Goal: Task Accomplishment & Management: Use online tool/utility

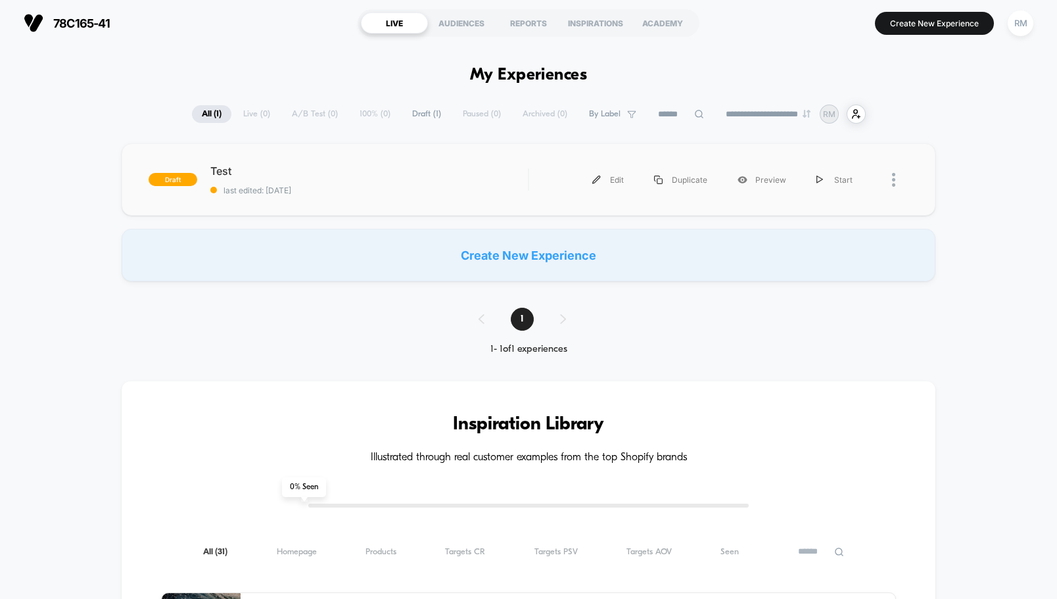
type input "***"
click at [834, 178] on div "Start" at bounding box center [835, 180] width 66 height 30
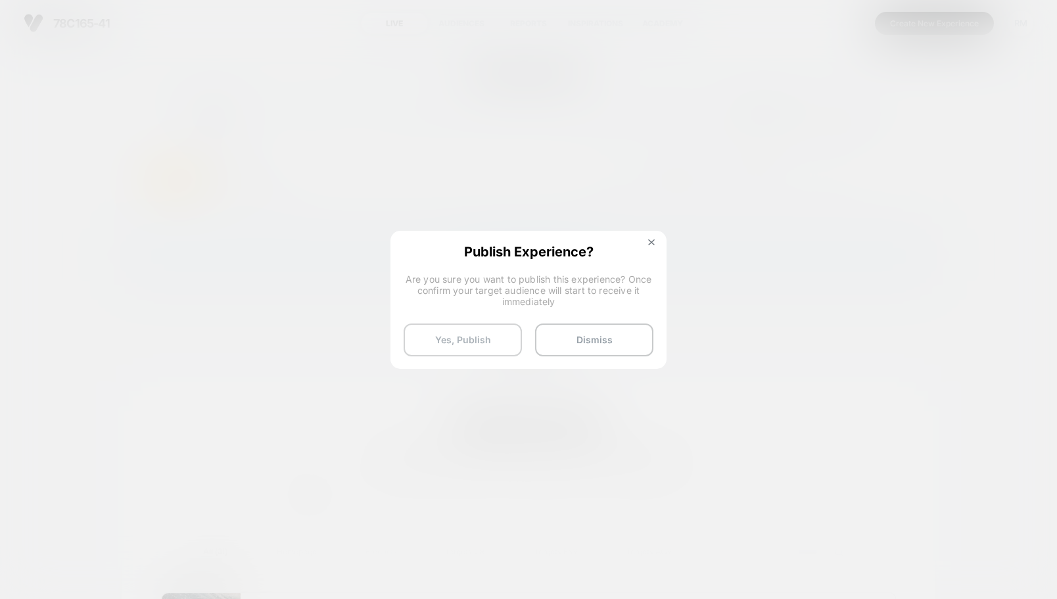
click at [434, 344] on button "Yes, Publish" at bounding box center [463, 340] width 118 height 33
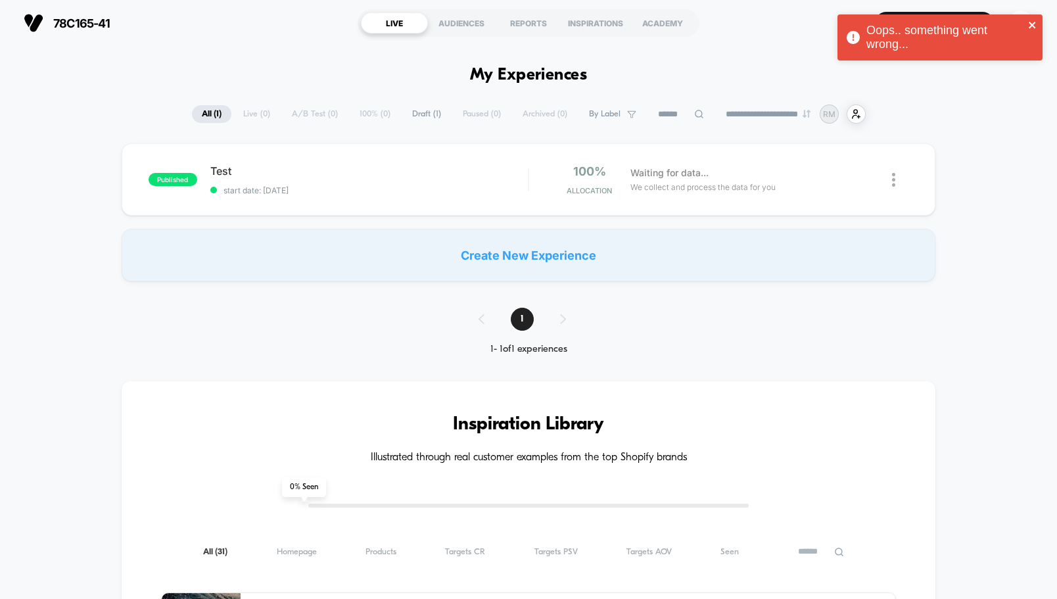
click at [1033, 21] on icon "close" at bounding box center [1033, 25] width 9 height 11
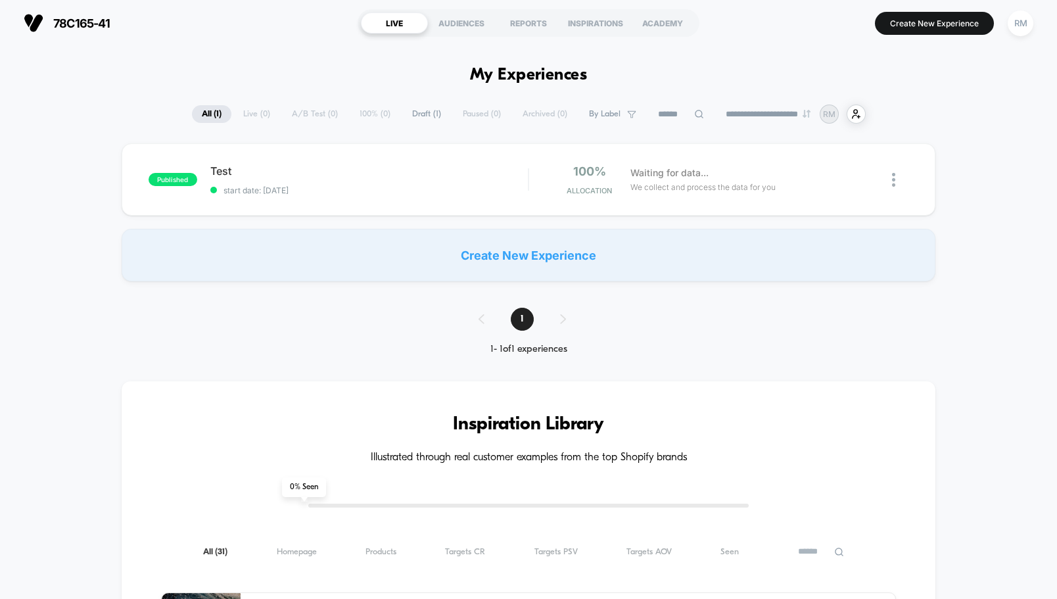
click at [914, 18] on button "Create New Experience" at bounding box center [934, 23] width 119 height 23
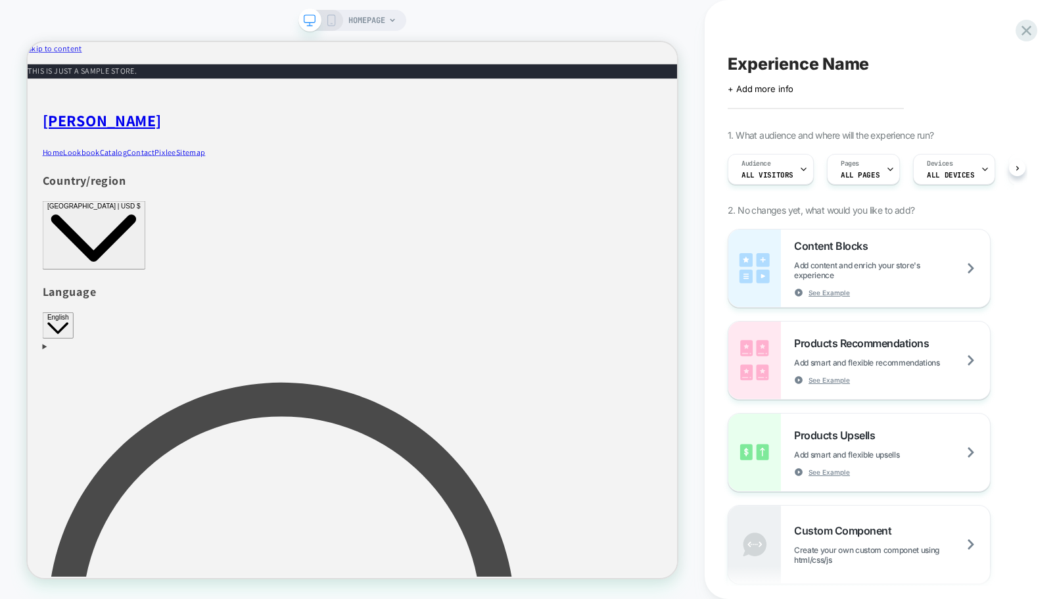
scroll to position [0, 1]
click at [0, 0] on span "Products Upsells" at bounding box center [0, 0] width 0 height 0
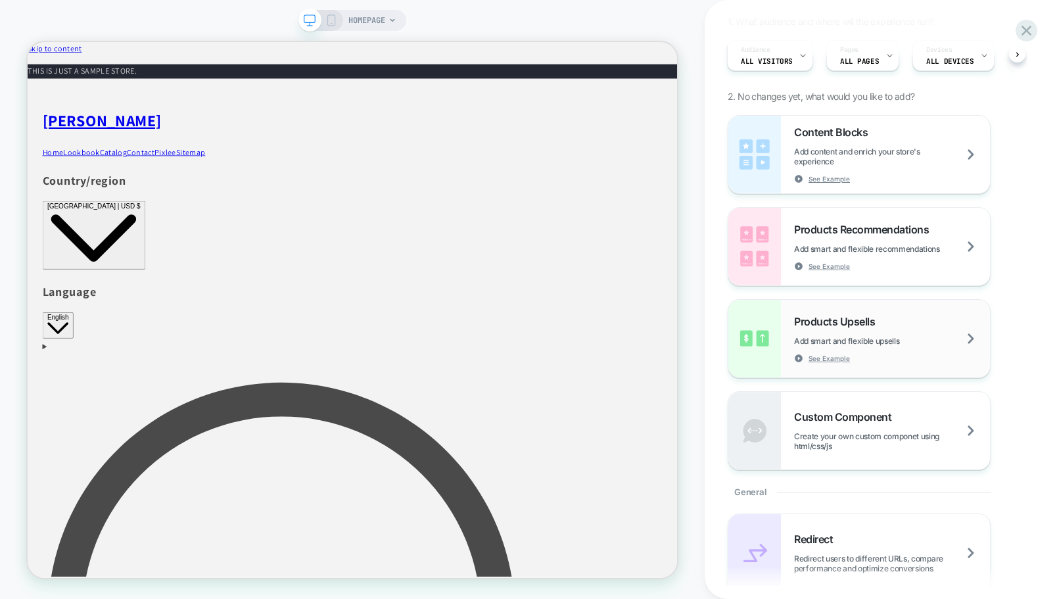
scroll to position [0, 0]
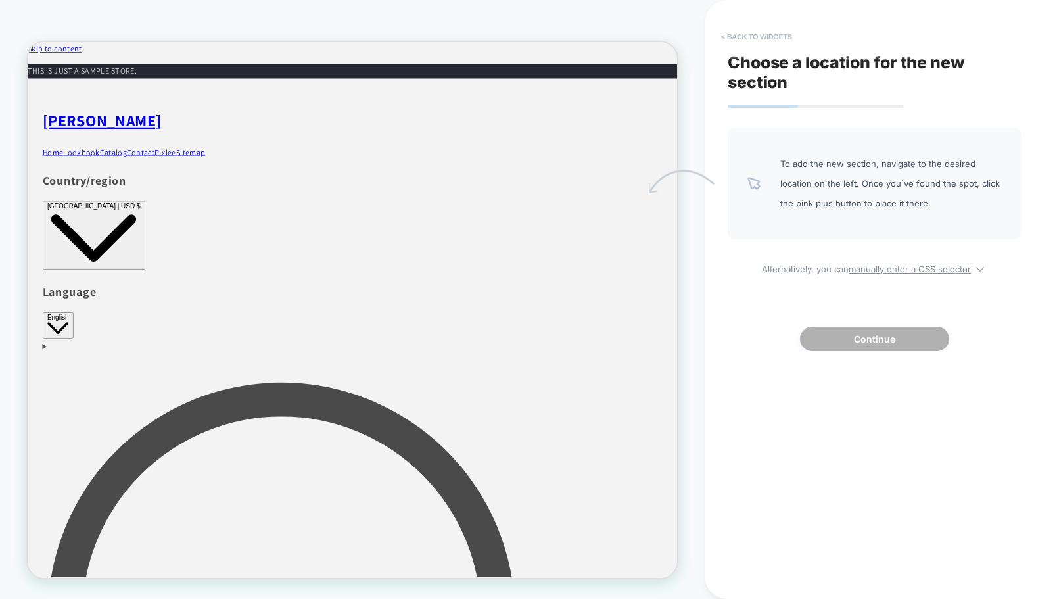
click at [736, 34] on button "< Back to widgets" at bounding box center [757, 36] width 84 height 21
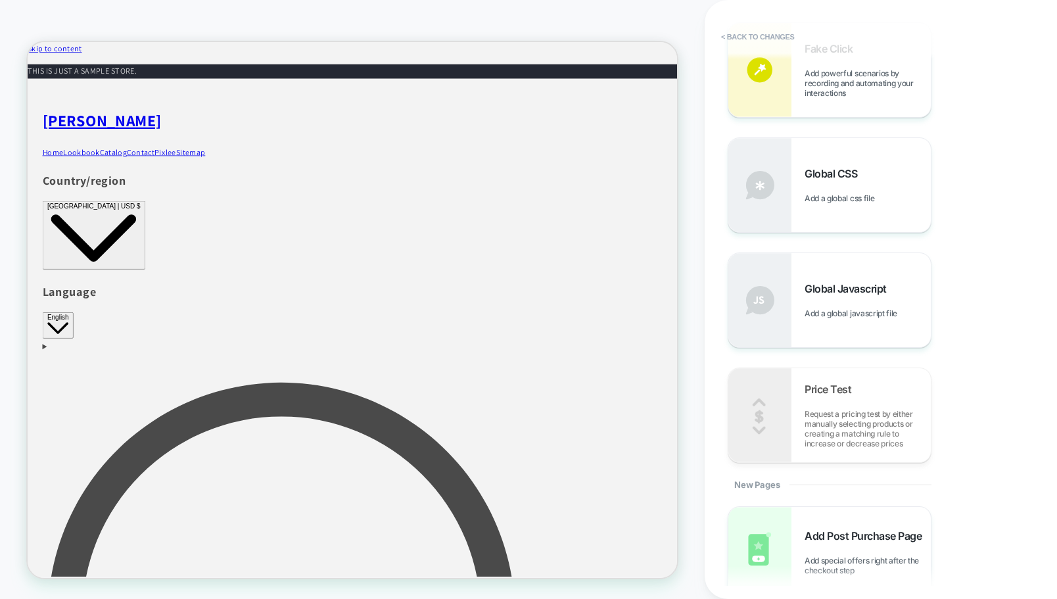
scroll to position [908, 0]
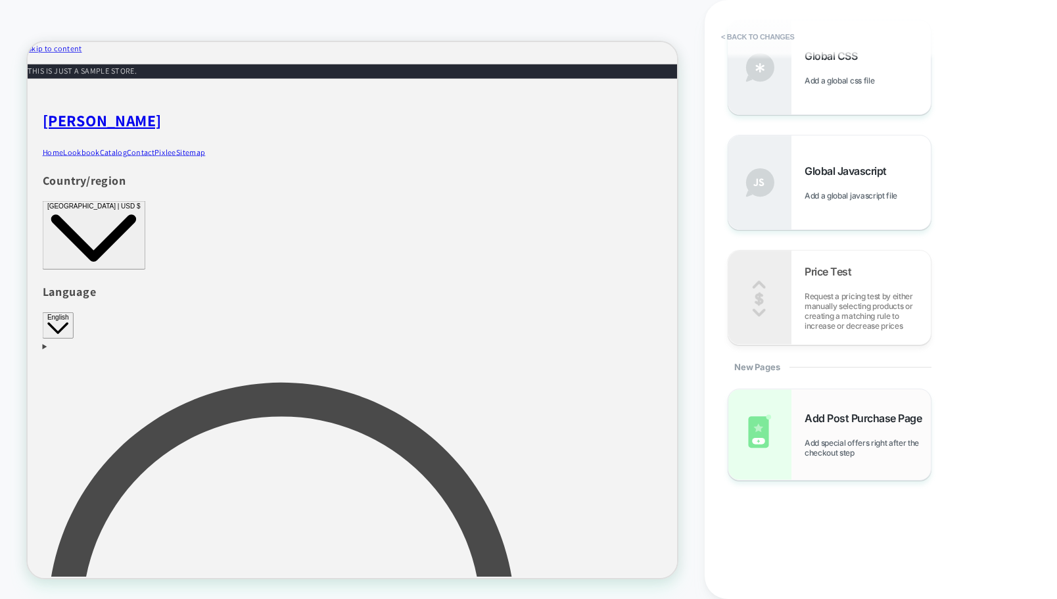
click at [891, 458] on div "Add Post Purchase Page Add special offers right after the checkout step" at bounding box center [830, 434] width 203 height 91
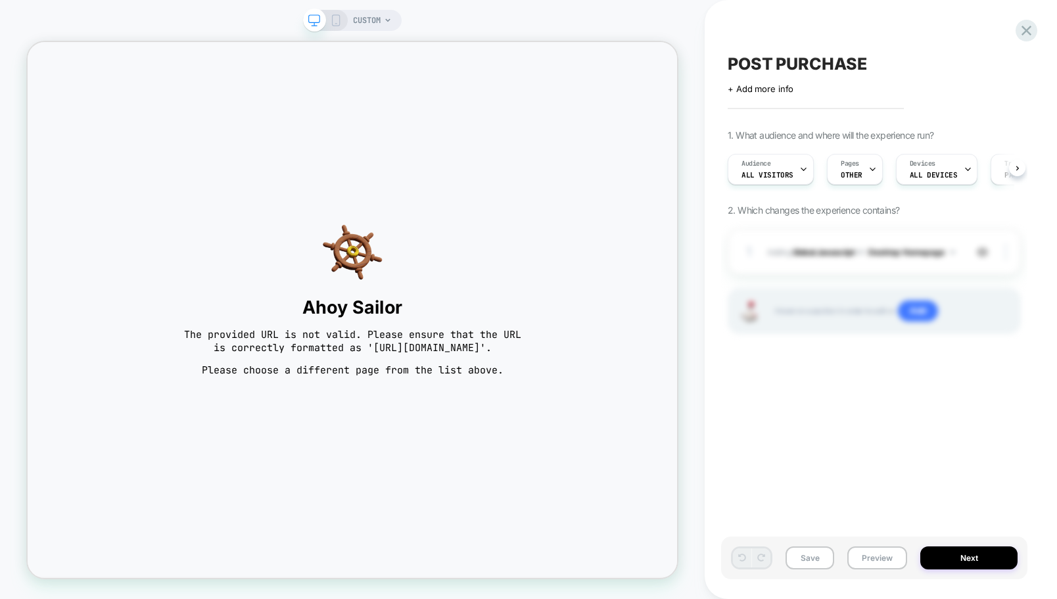
scroll to position [0, 1]
click at [987, 560] on button "Next" at bounding box center [969, 557] width 97 height 23
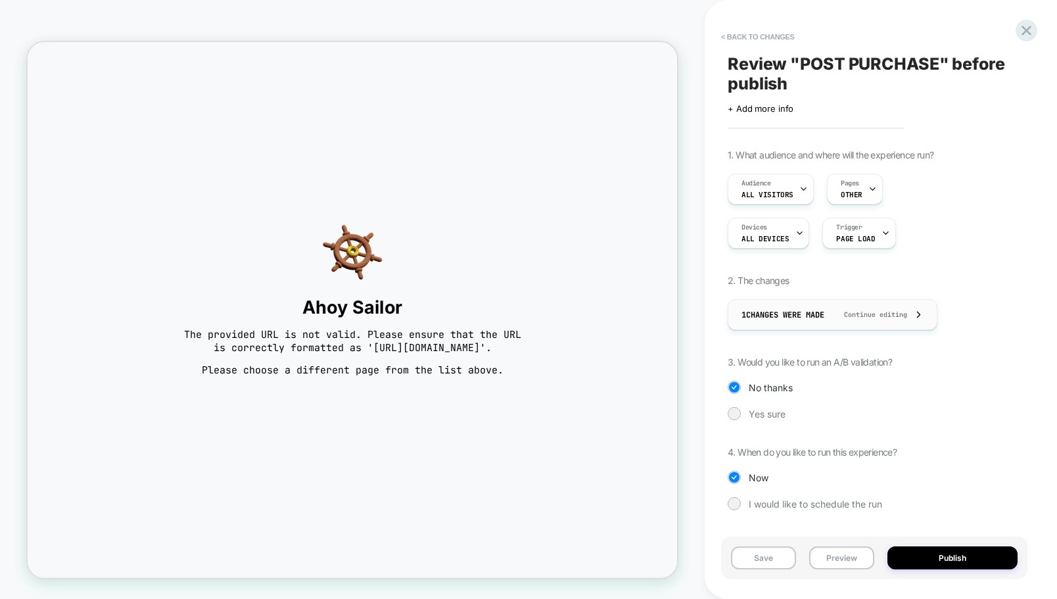
click at [842, 308] on div "1 Changes were made Continue editing" at bounding box center [833, 315] width 182 height 30
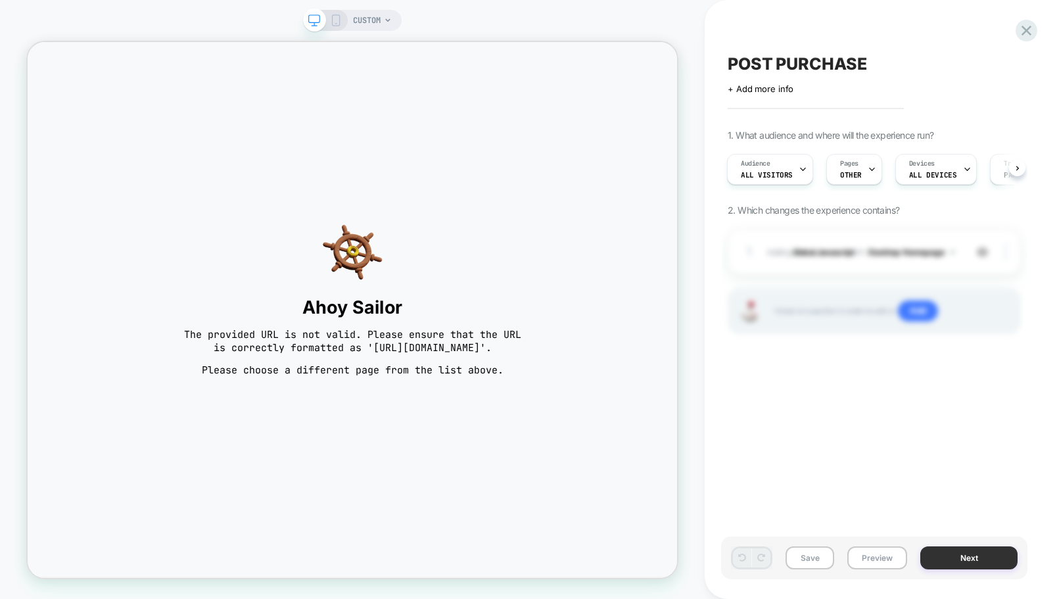
click at [976, 556] on button "Next" at bounding box center [969, 557] width 97 height 23
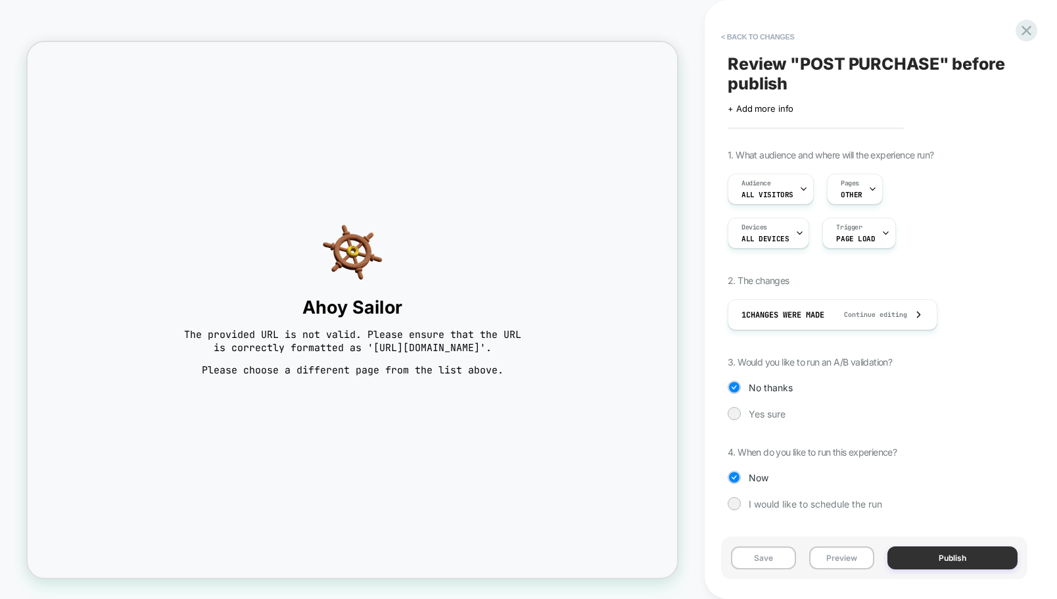
click at [920, 552] on button "Publish" at bounding box center [953, 557] width 130 height 23
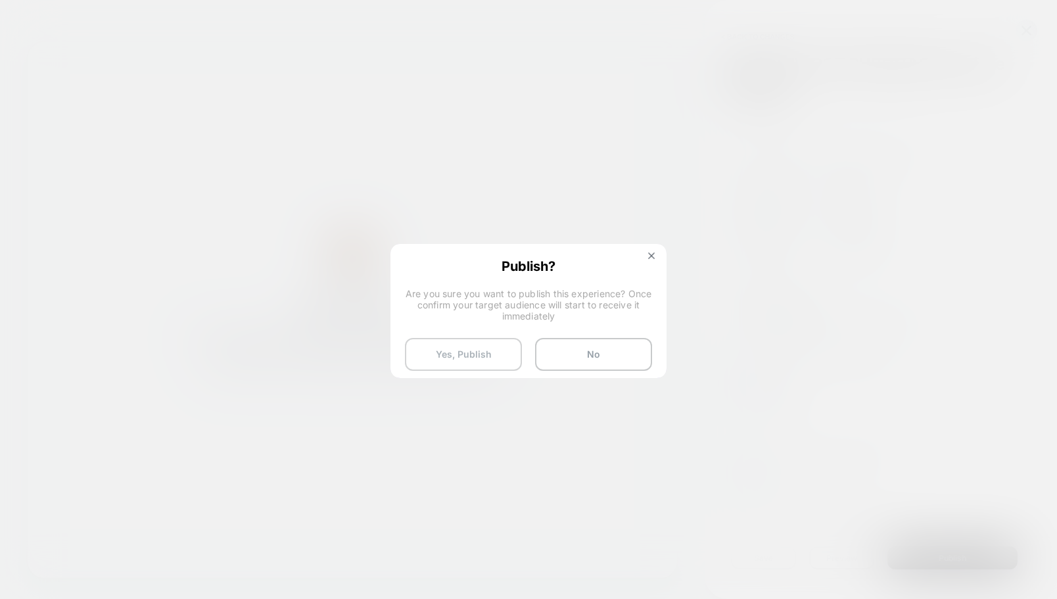
click at [509, 355] on button "Yes, Publish" at bounding box center [463, 354] width 117 height 33
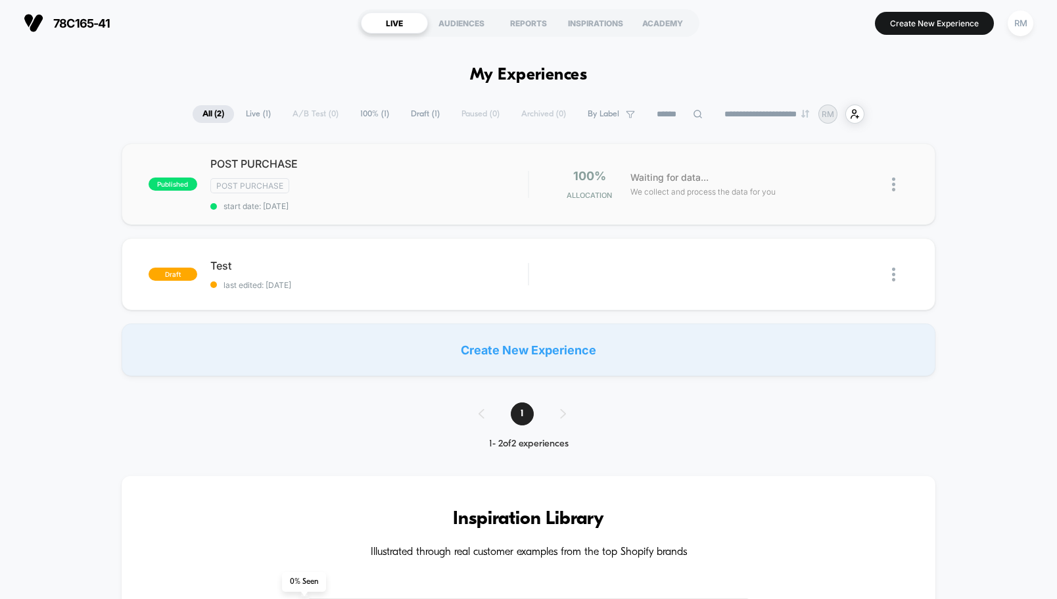
click at [547, 185] on div "100% Allocation" at bounding box center [584, 184] width 82 height 31
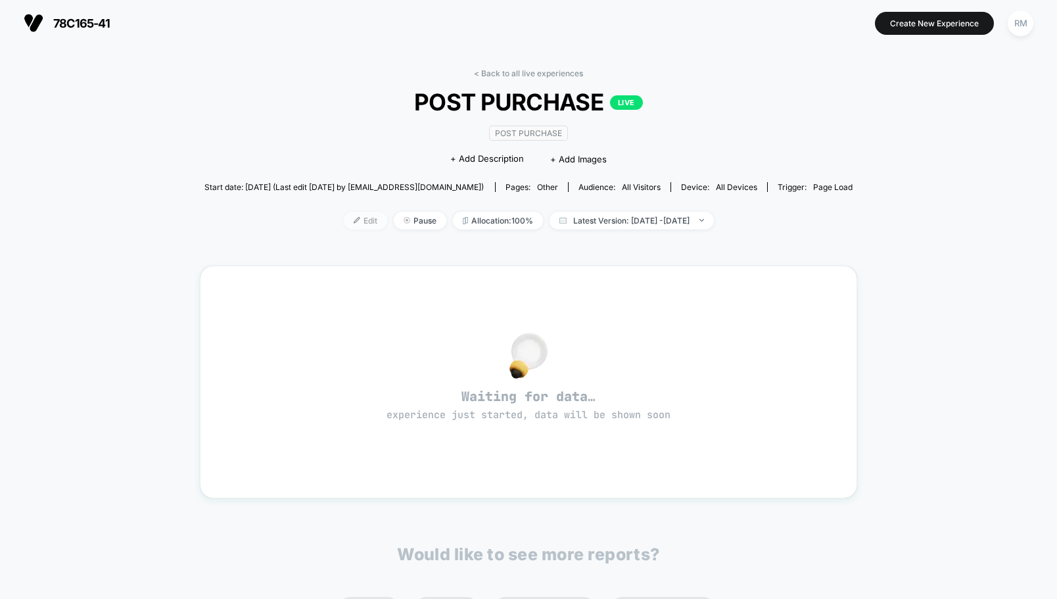
click at [344, 222] on span "Edit" at bounding box center [365, 221] width 43 height 18
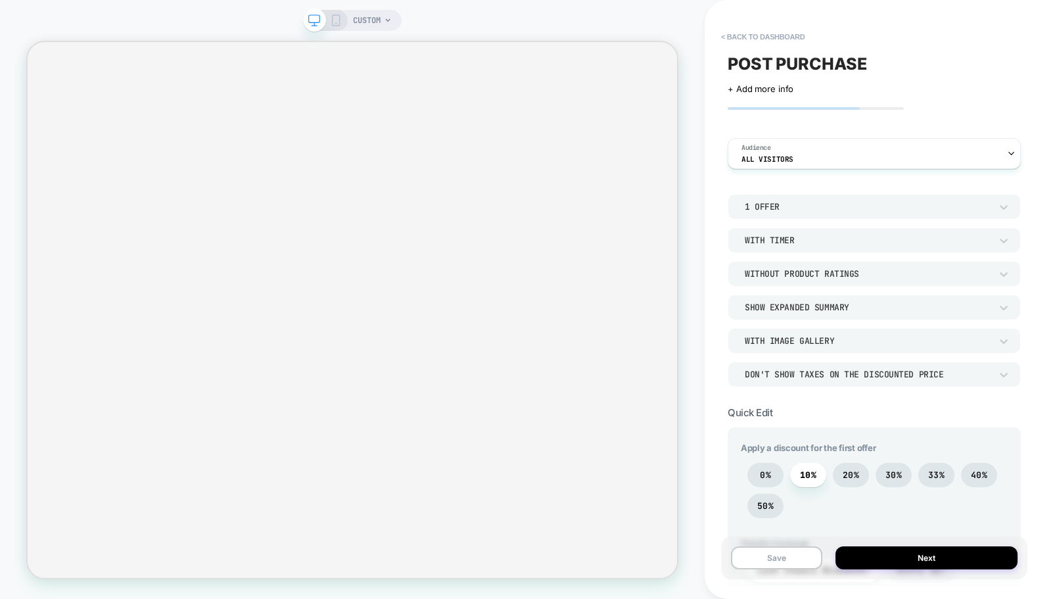
click at [378, 16] on span "CUSTOM" at bounding box center [367, 20] width 28 height 21
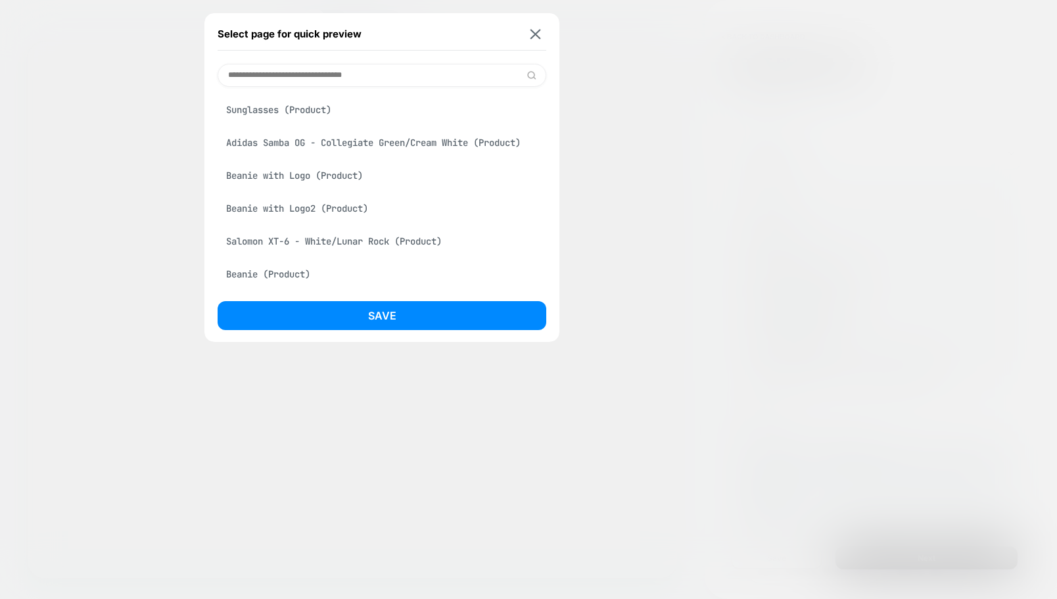
scroll to position [714, 0]
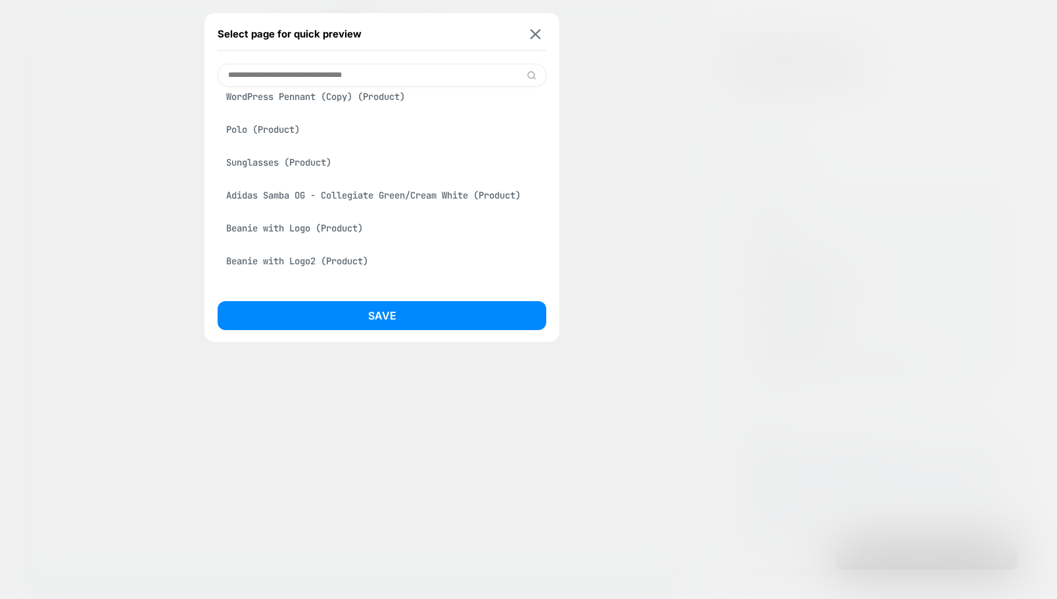
click at [331, 197] on div "Adidas Samba OG - Collegiate Green/Cream White (Product)" at bounding box center [382, 195] width 329 height 25
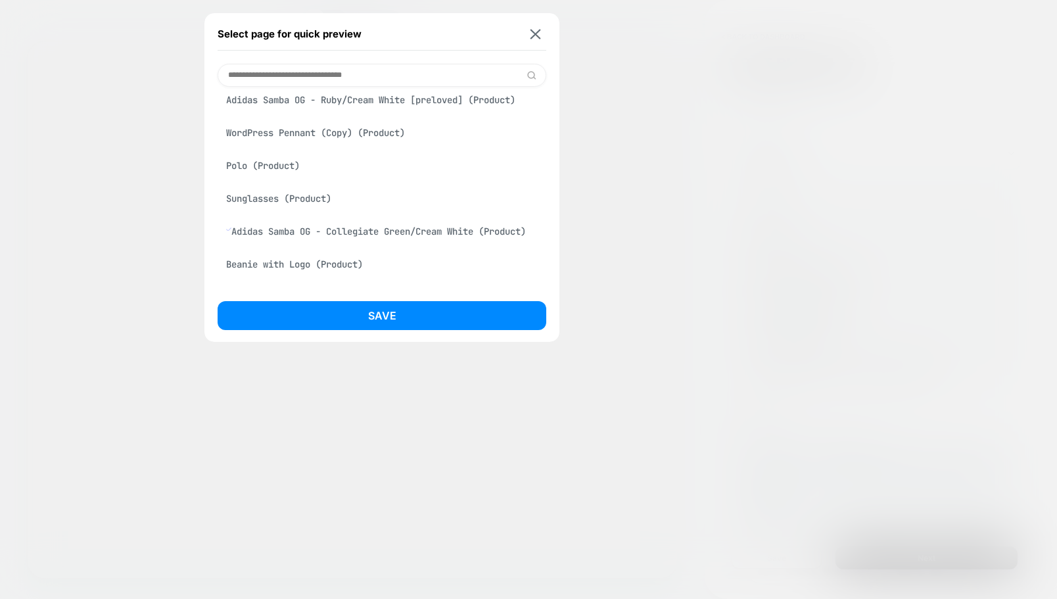
scroll to position [697, 0]
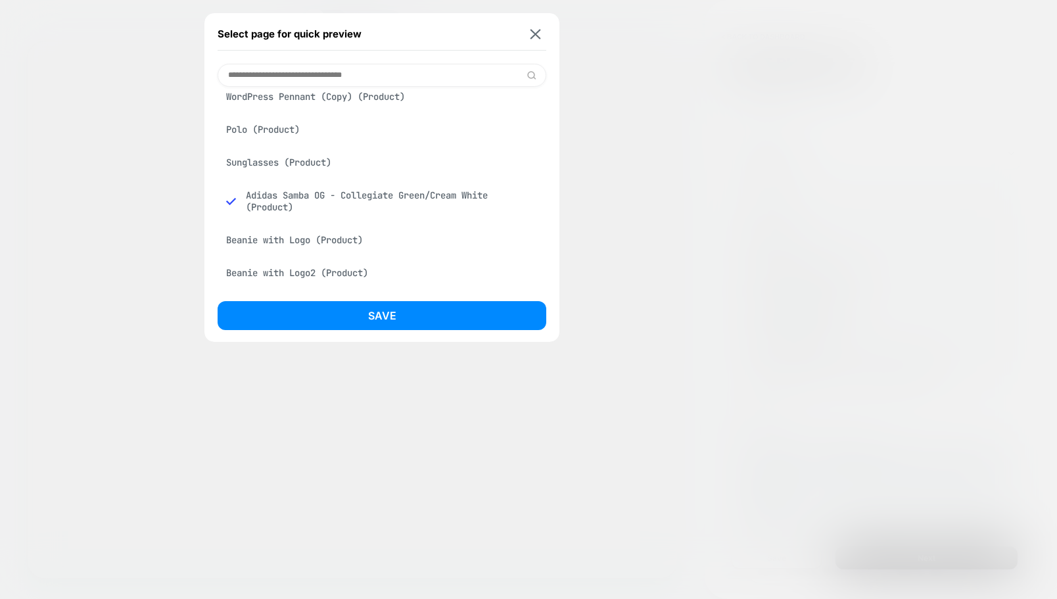
click at [343, 290] on div "Select page for quick preview Adidas Samba OG - Collegiate Green/Cream White (P…" at bounding box center [382, 177] width 355 height 329
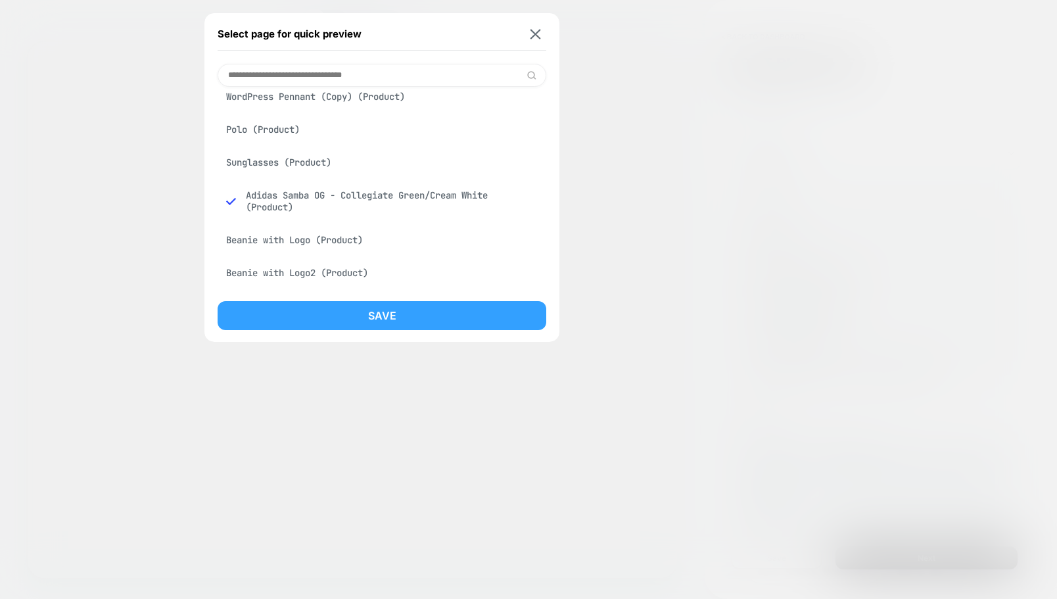
click at [339, 316] on button "Save" at bounding box center [382, 315] width 329 height 29
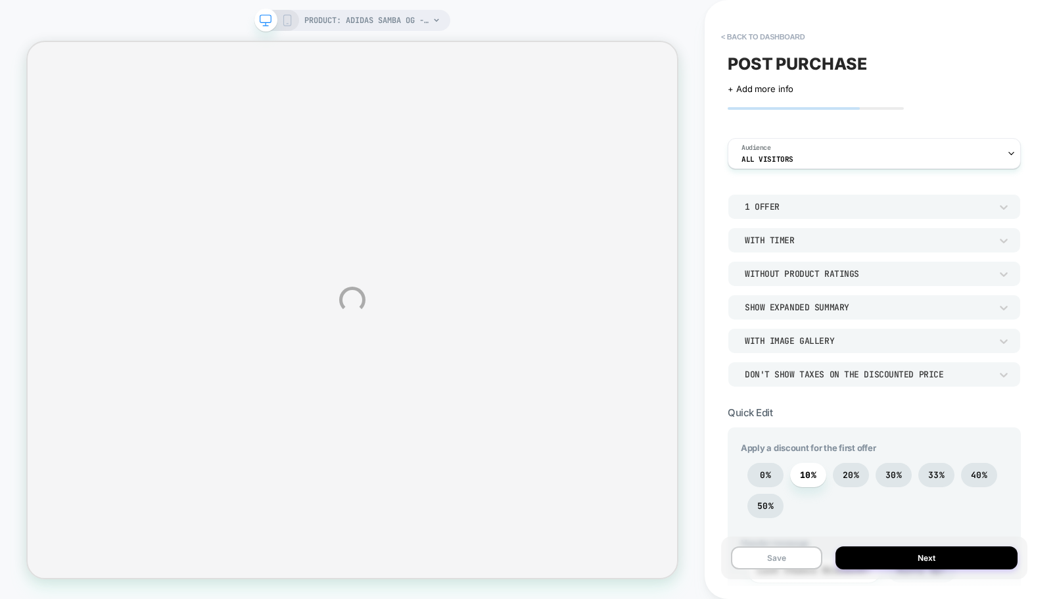
click at [866, 156] on div "PRODUCT: Adidas Samba OG - Collegiate Green/Cream White PRODUCT: Adidas Samba O…" at bounding box center [528, 299] width 1057 height 599
click at [805, 149] on div "Audience All Visitors" at bounding box center [871, 154] width 285 height 30
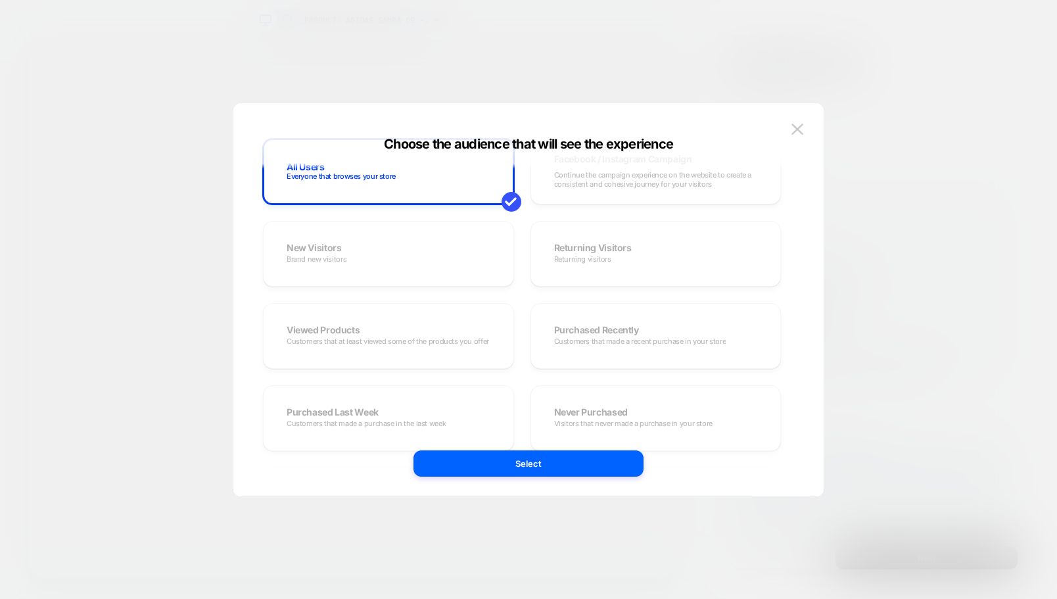
scroll to position [0, 0]
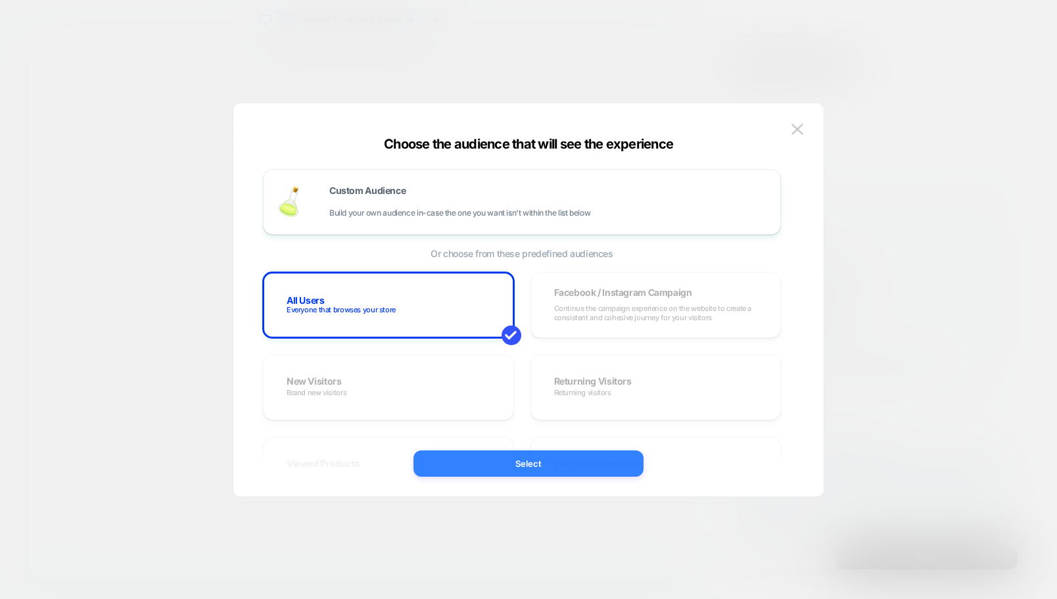
click at [551, 465] on button "Select" at bounding box center [529, 463] width 230 height 26
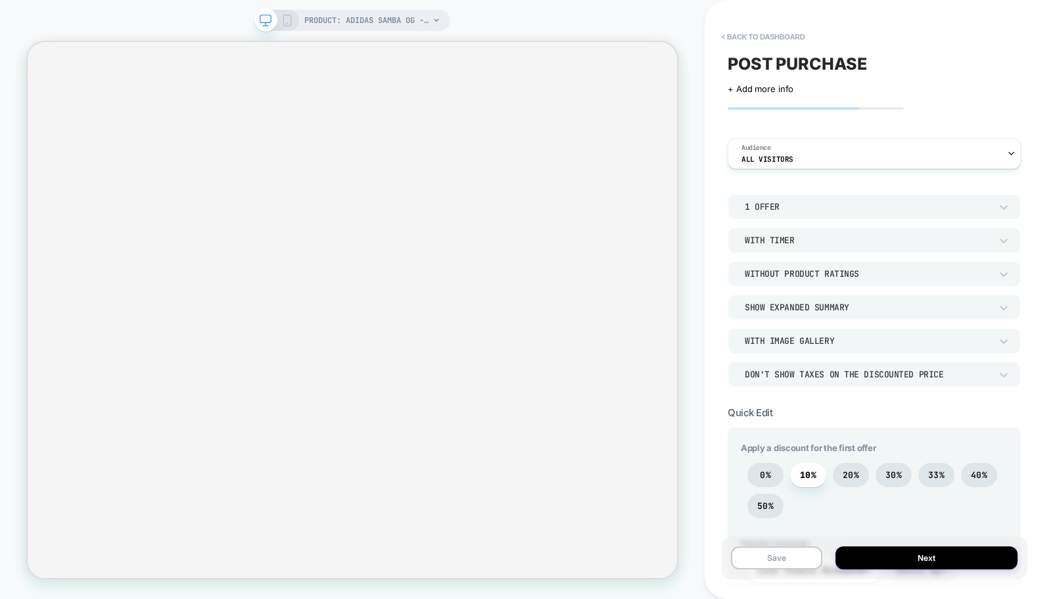
click at [823, 208] on div "1 Offer" at bounding box center [868, 206] width 246 height 11
click at [823, 208] on div at bounding box center [528, 299] width 1057 height 599
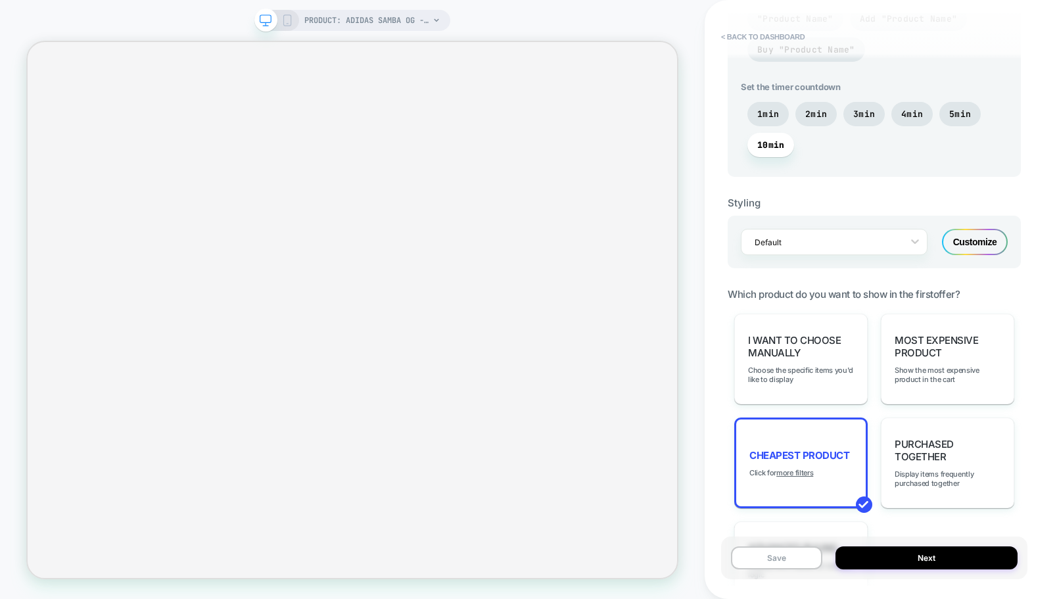
scroll to position [821, 0]
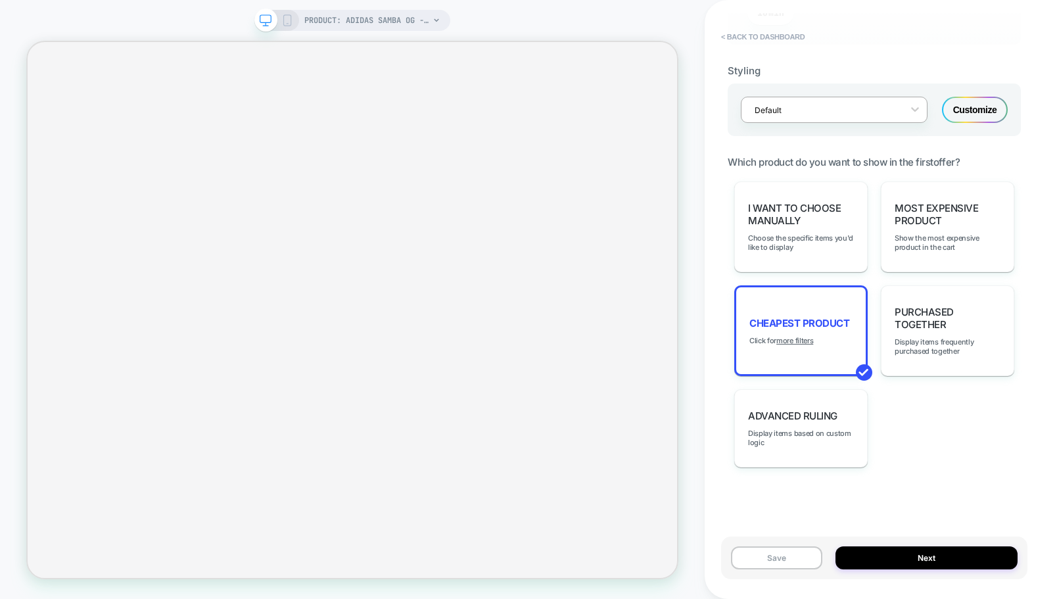
click at [804, 116] on div "Default" at bounding box center [825, 110] width 155 height 18
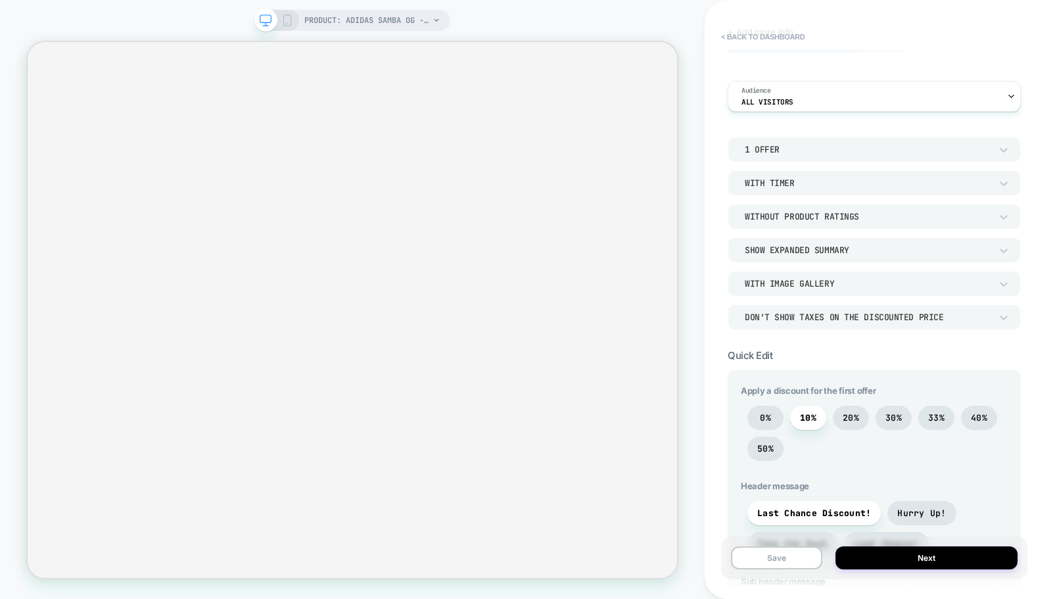
scroll to position [0, 0]
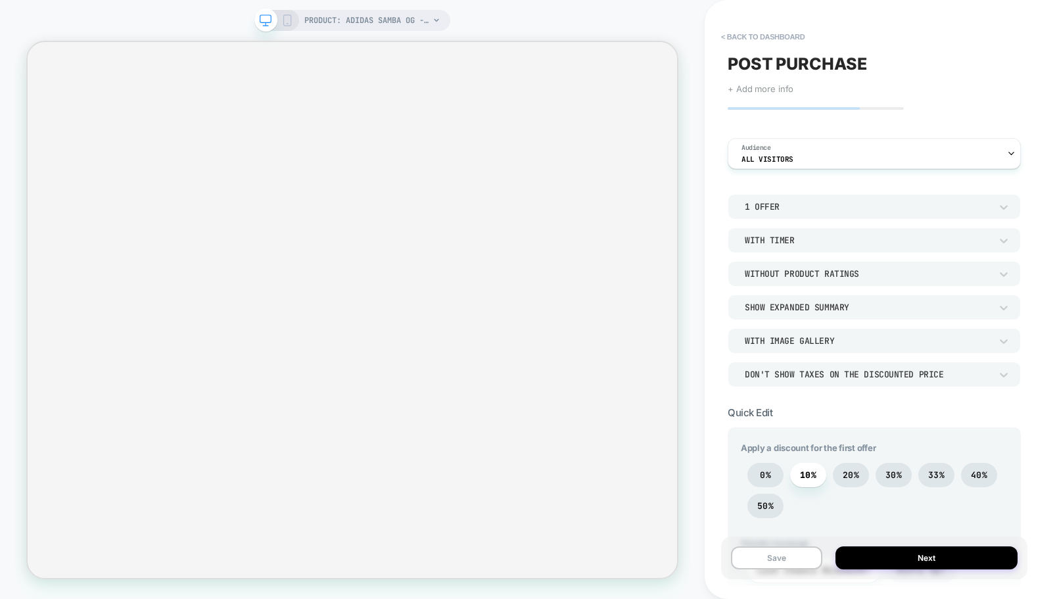
click at [771, 85] on span "+ Add more info" at bounding box center [761, 89] width 66 height 11
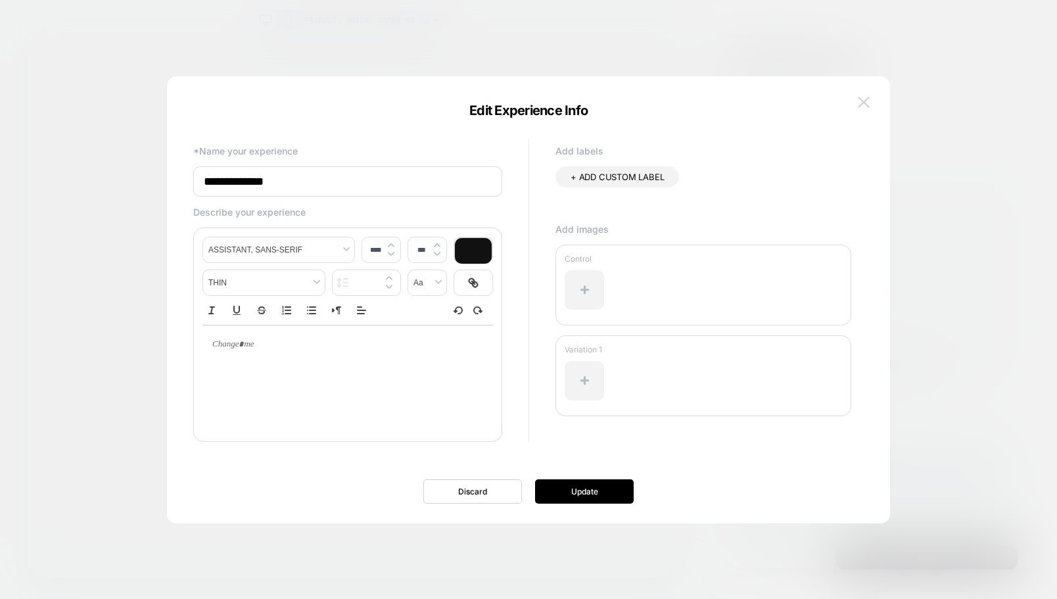
click at [868, 98] on img at bounding box center [864, 102] width 12 height 11
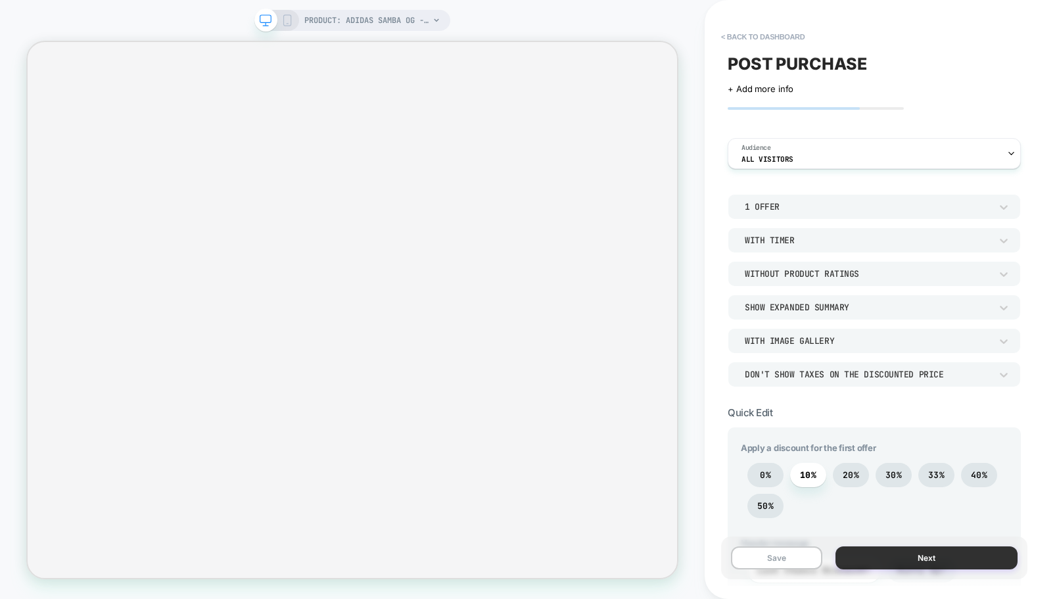
click at [933, 566] on button "Next" at bounding box center [927, 557] width 182 height 23
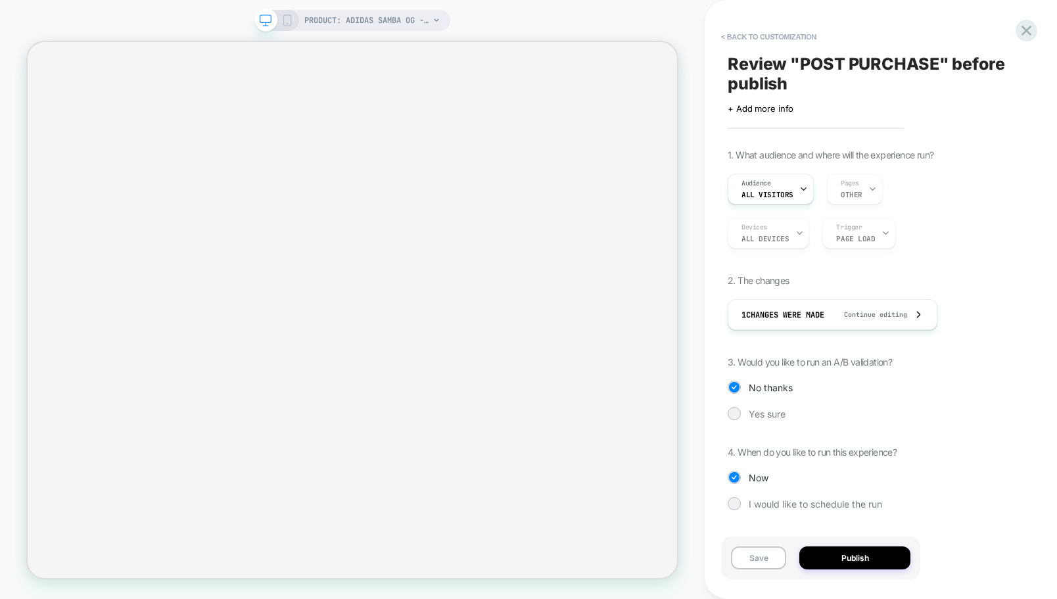
click at [858, 190] on div "Audience All Visitors Pages OTHER" at bounding box center [874, 189] width 293 height 31
click at [852, 185] on div "Audience All Visitors Pages OTHER" at bounding box center [874, 189] width 293 height 31
click at [796, 187] on div "Audience All Visitors" at bounding box center [771, 189] width 86 height 31
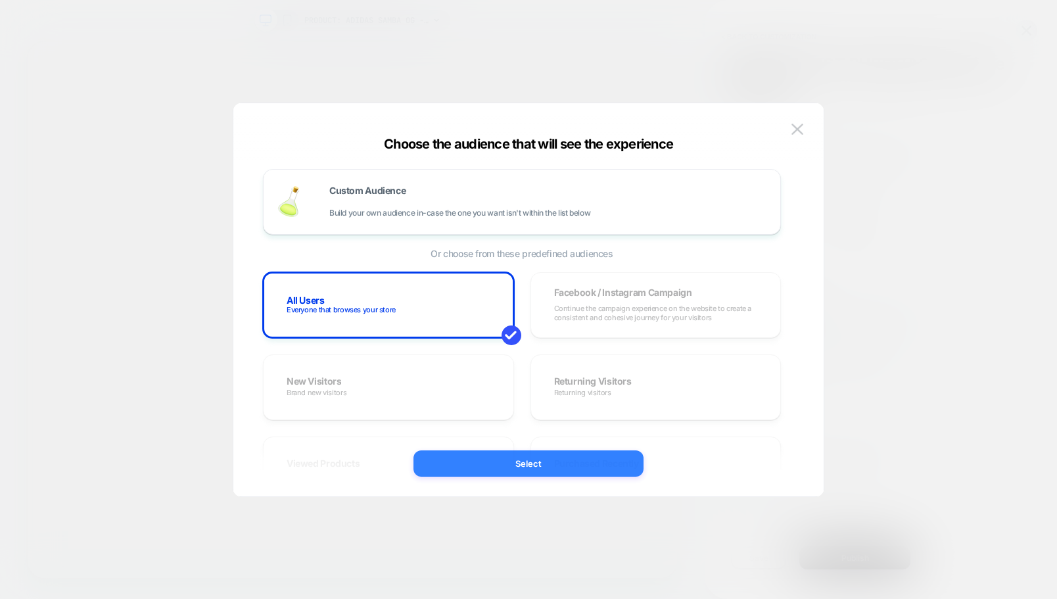
click at [566, 463] on button "Select" at bounding box center [529, 463] width 230 height 26
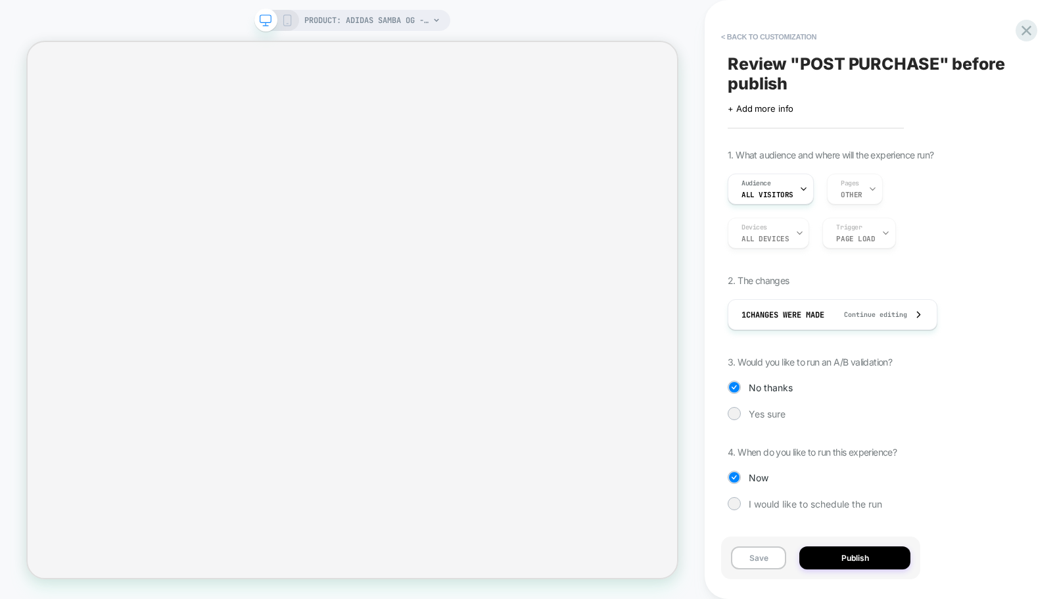
click at [859, 193] on div "Audience All Visitors Pages OTHER" at bounding box center [874, 189] width 293 height 31
click at [775, 230] on div "Devices ALL DEVICES Trigger Page Load" at bounding box center [874, 233] width 293 height 31
click at [830, 231] on div "Devices ALL DEVICES Trigger Page Load" at bounding box center [874, 233] width 293 height 31
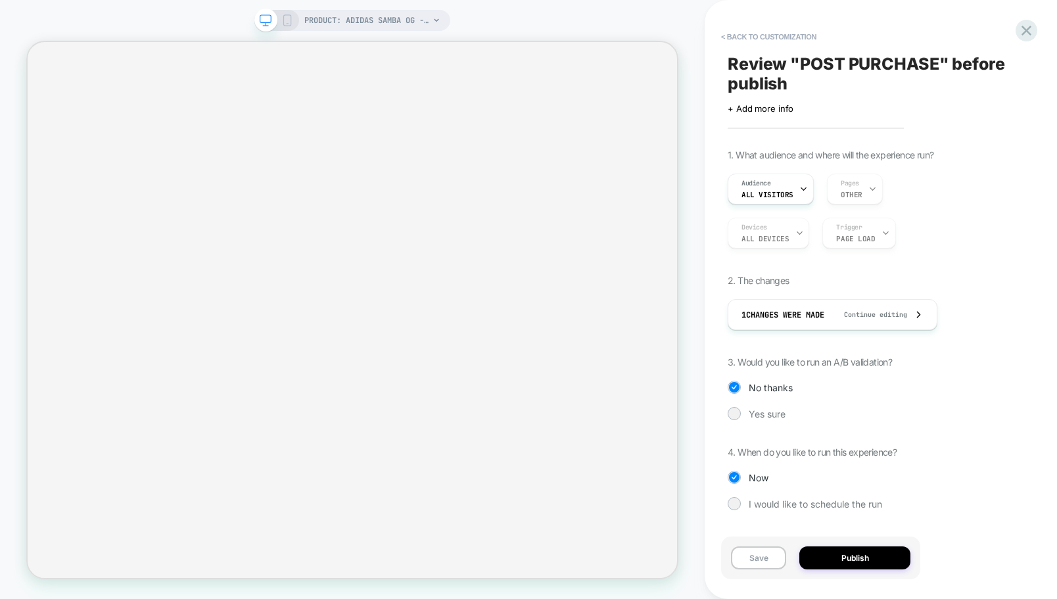
click at [848, 199] on div "Audience All Visitors Pages OTHER" at bounding box center [874, 189] width 293 height 31
click at [856, 554] on button "Publish" at bounding box center [855, 557] width 111 height 23
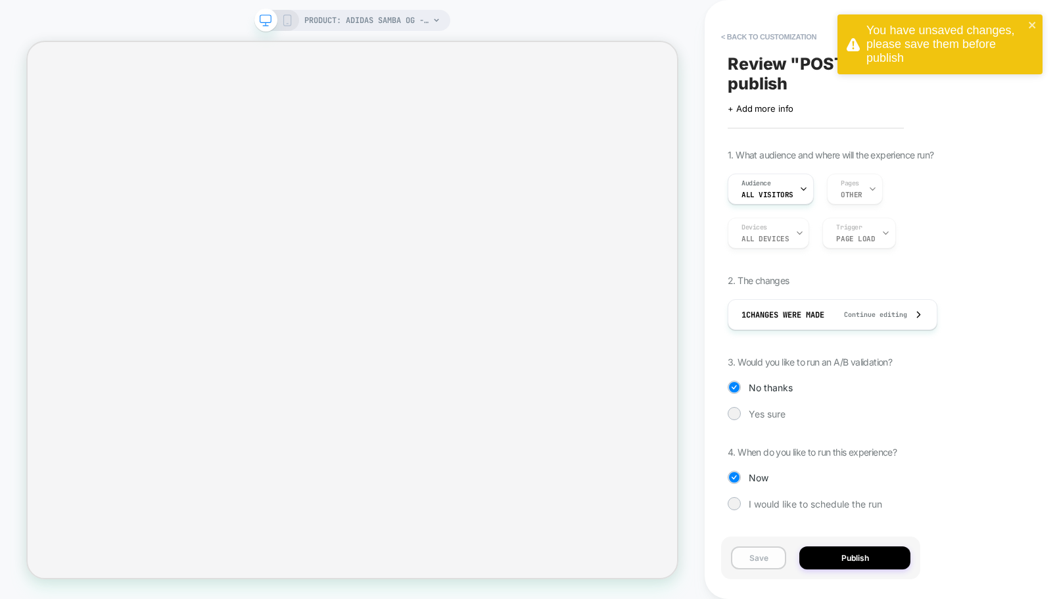
click at [780, 561] on button "Save" at bounding box center [758, 557] width 55 height 23
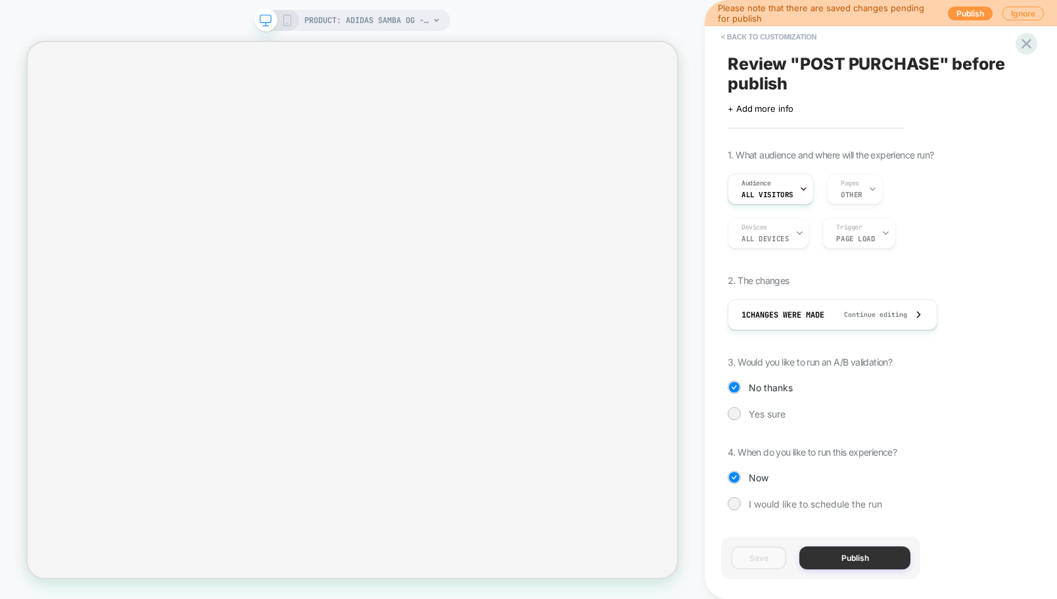
click at [825, 552] on button "Publish" at bounding box center [855, 557] width 111 height 23
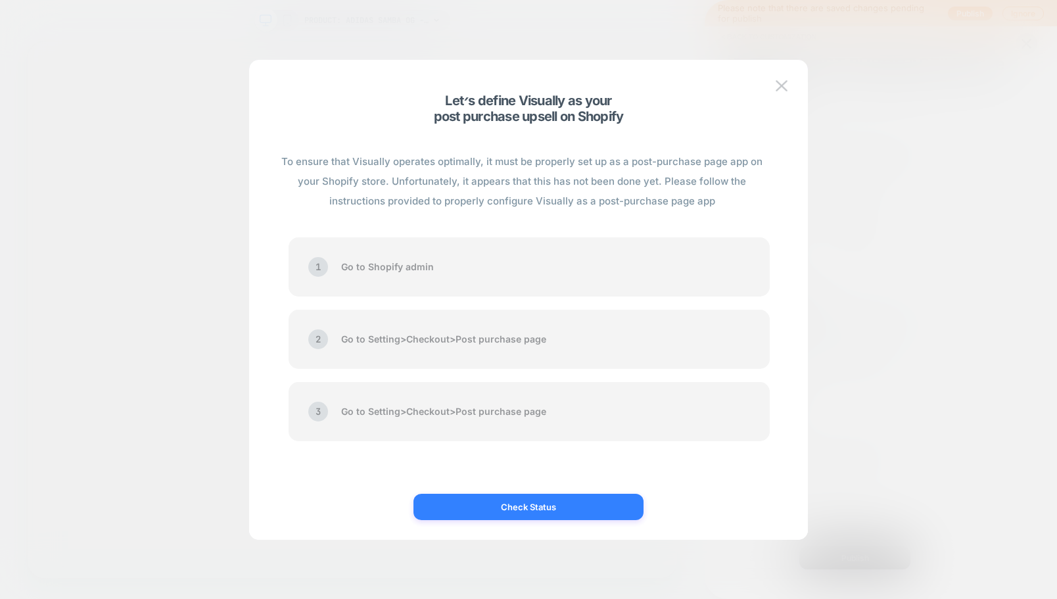
click at [534, 511] on button "Check Status" at bounding box center [529, 507] width 230 height 26
click at [586, 516] on button "Check Status" at bounding box center [529, 507] width 230 height 26
click at [500, 512] on button "Check Status" at bounding box center [529, 507] width 230 height 26
click at [535, 510] on button "Check Status" at bounding box center [529, 507] width 230 height 26
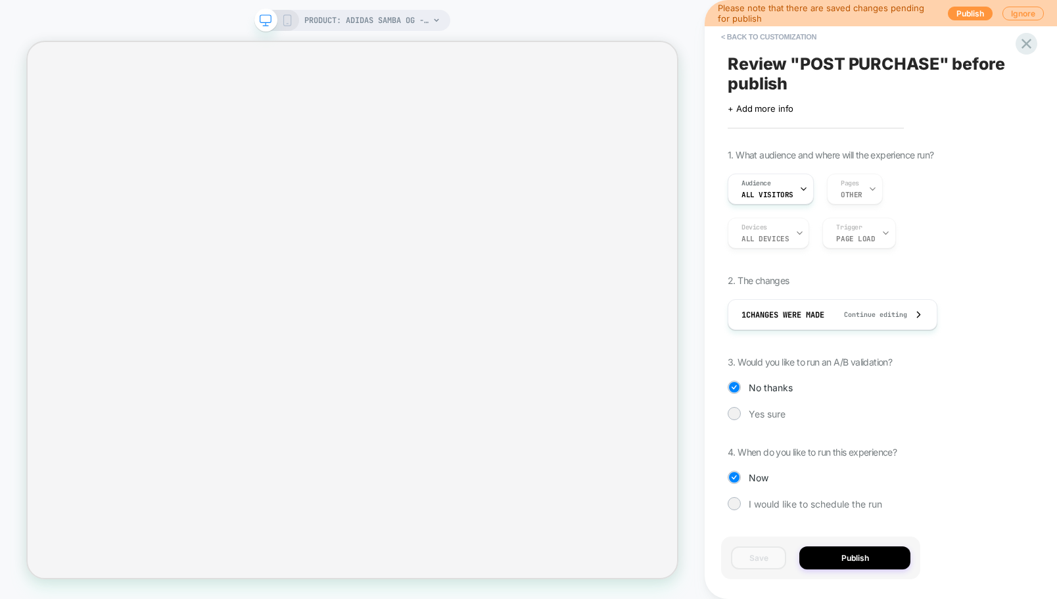
click at [864, 195] on div "Audience All Visitors Pages OTHER" at bounding box center [874, 189] width 293 height 31
click at [860, 231] on div "Devices ALL DEVICES Trigger Page Load" at bounding box center [874, 233] width 293 height 31
click at [854, 322] on div "1 Changes were made Continue editing" at bounding box center [833, 315] width 182 height 30
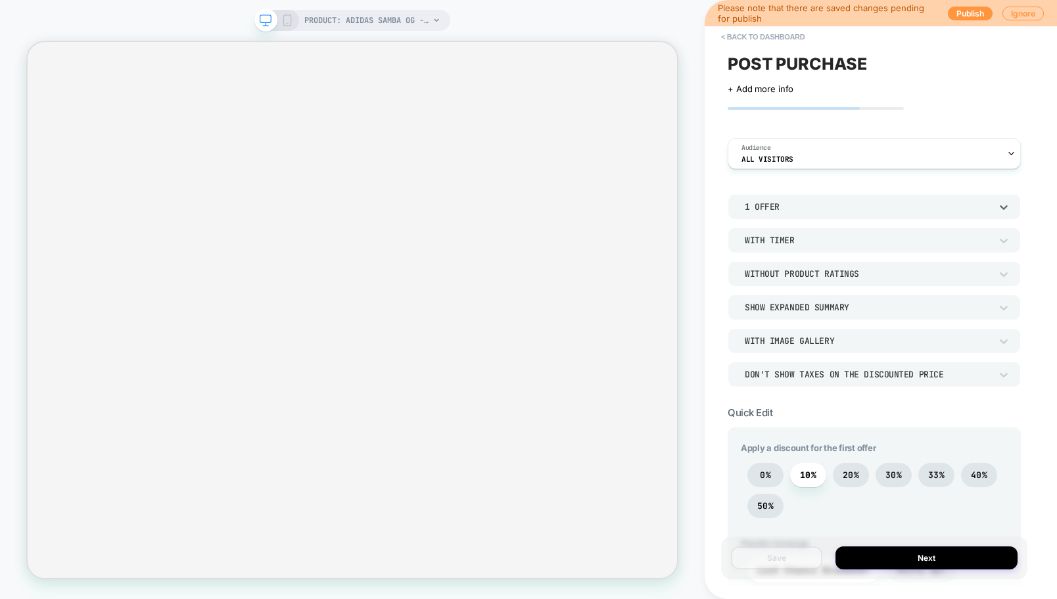
click at [785, 209] on div "1 Offer" at bounding box center [868, 206] width 246 height 11
click at [772, 243] on div "1 Offer" at bounding box center [874, 241] width 283 height 28
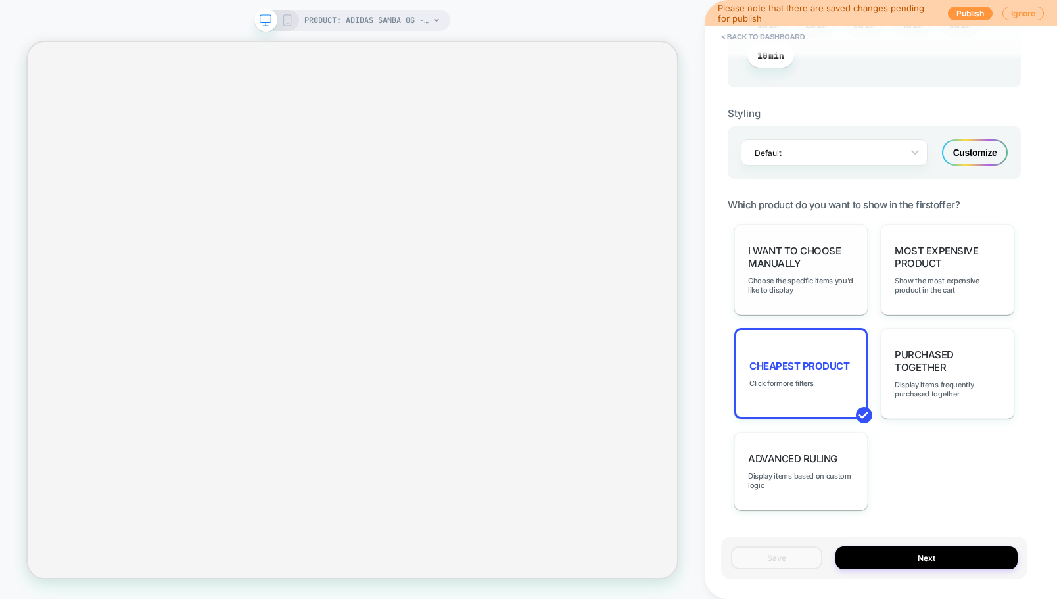
scroll to position [821, 0]
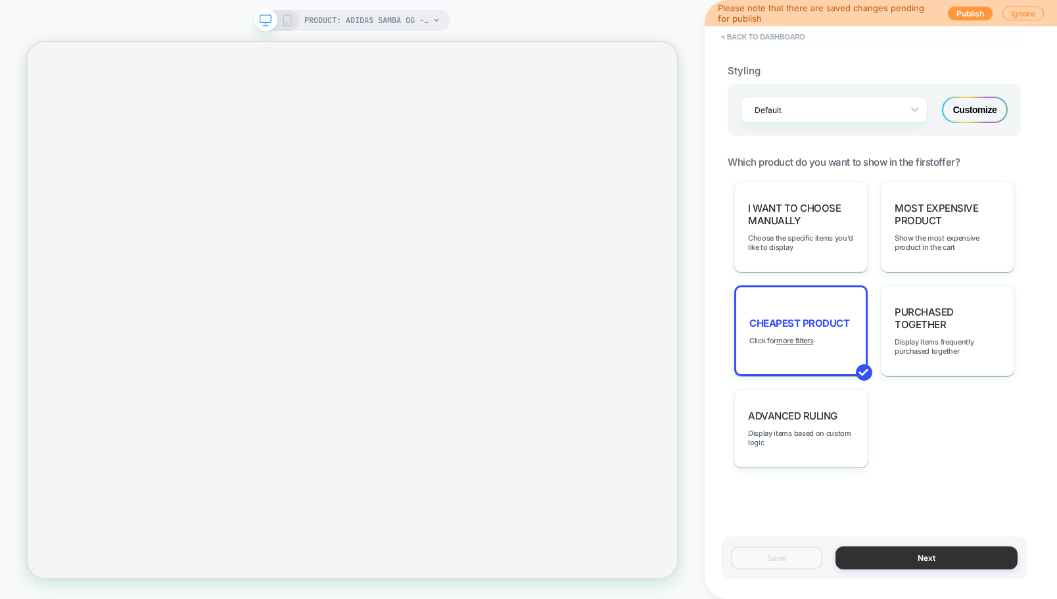
click at [913, 558] on button "Next" at bounding box center [927, 557] width 182 height 23
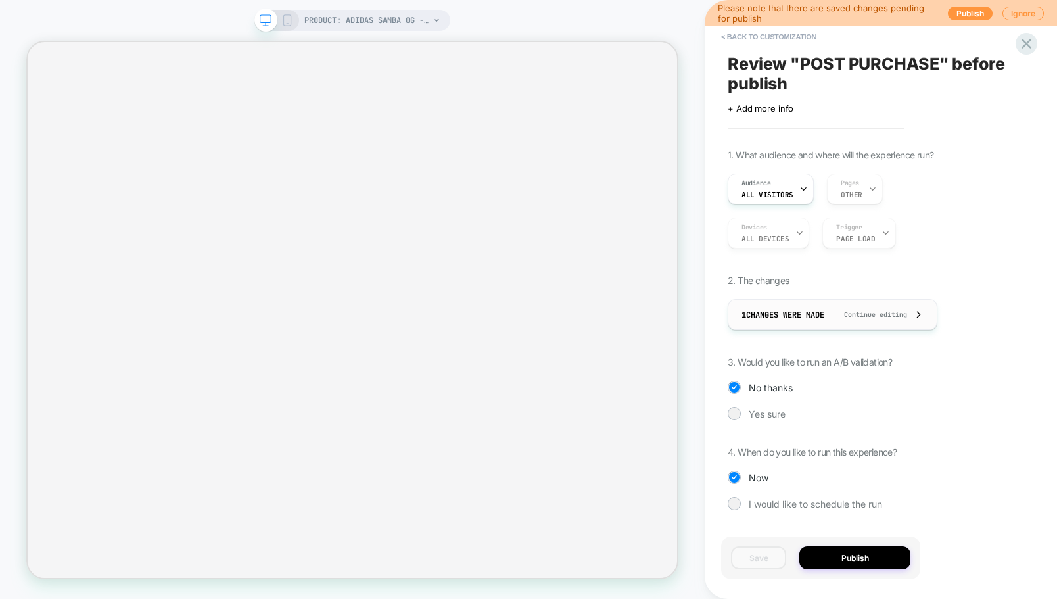
click at [815, 306] on div "1 Changes were made Continue editing" at bounding box center [833, 315] width 182 height 30
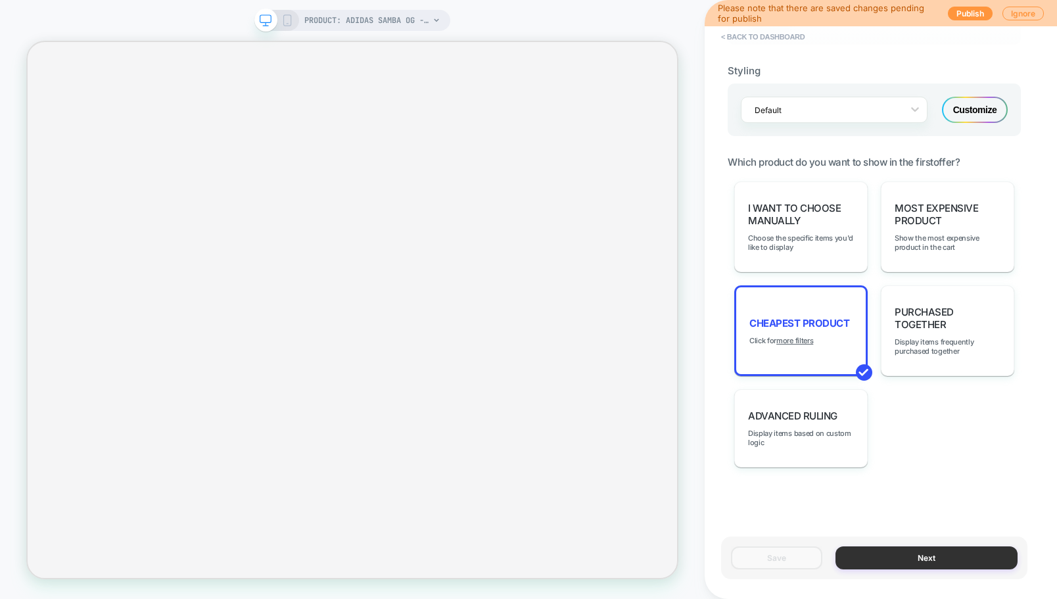
click at [934, 555] on button "Next" at bounding box center [927, 557] width 182 height 23
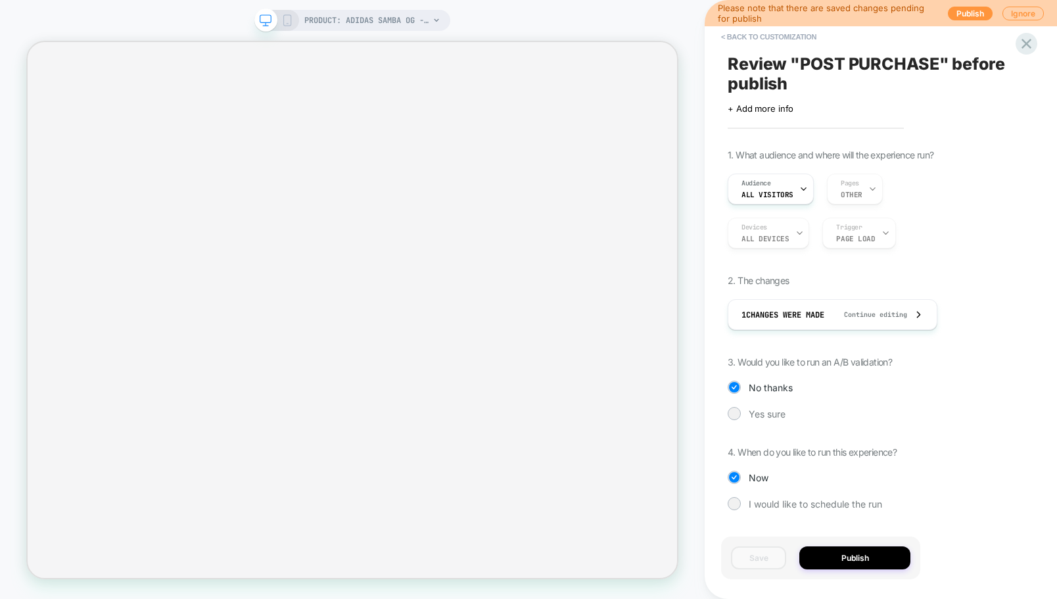
click at [846, 189] on div "Audience All Visitors Pages OTHER" at bounding box center [874, 189] width 293 height 31
drag, startPoint x: 747, startPoint y: 158, endPoint x: 892, endPoint y: 153, distance: 144.8
click at [892, 153] on span "1. What audience and where will the experience run?" at bounding box center [831, 154] width 206 height 11
click at [800, 183] on div at bounding box center [804, 189] width 9 height 30
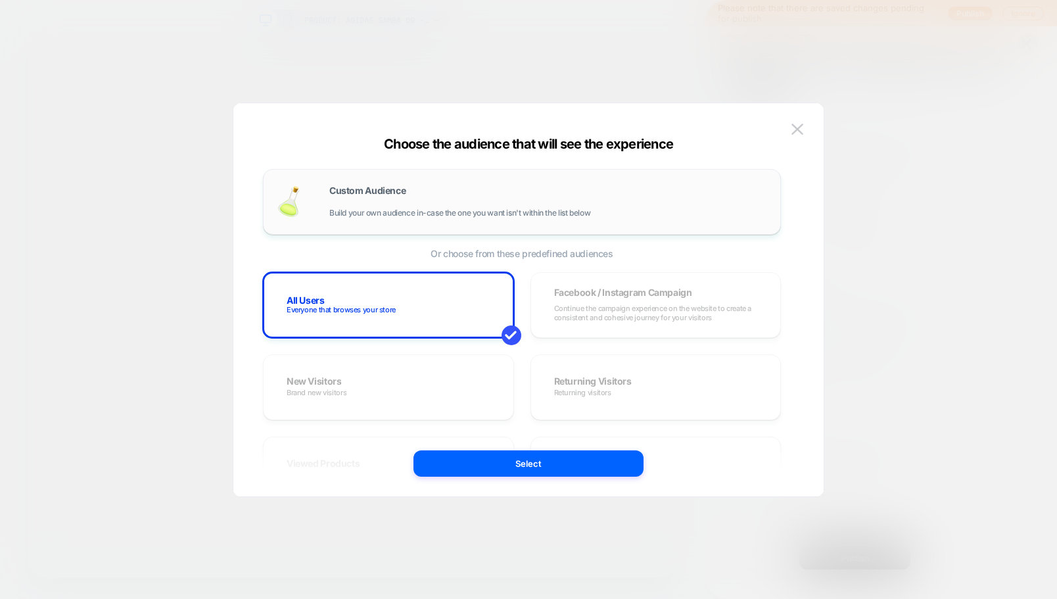
click at [416, 183] on div "Custom Audience Build your own audience in-case the one you want isn't within t…" at bounding box center [522, 202] width 491 height 38
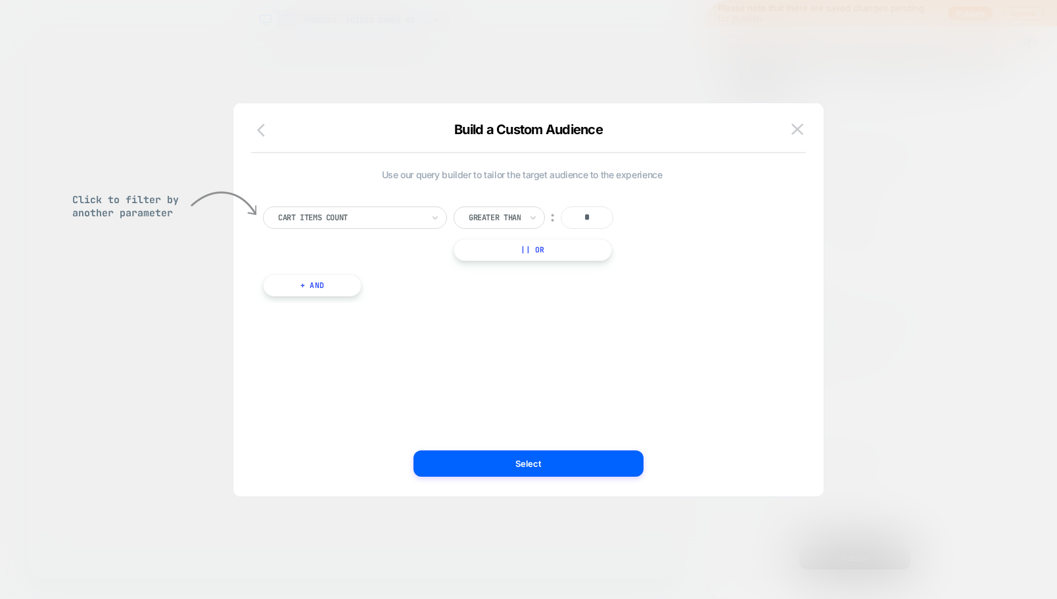
click at [262, 128] on icon "button" at bounding box center [265, 130] width 16 height 16
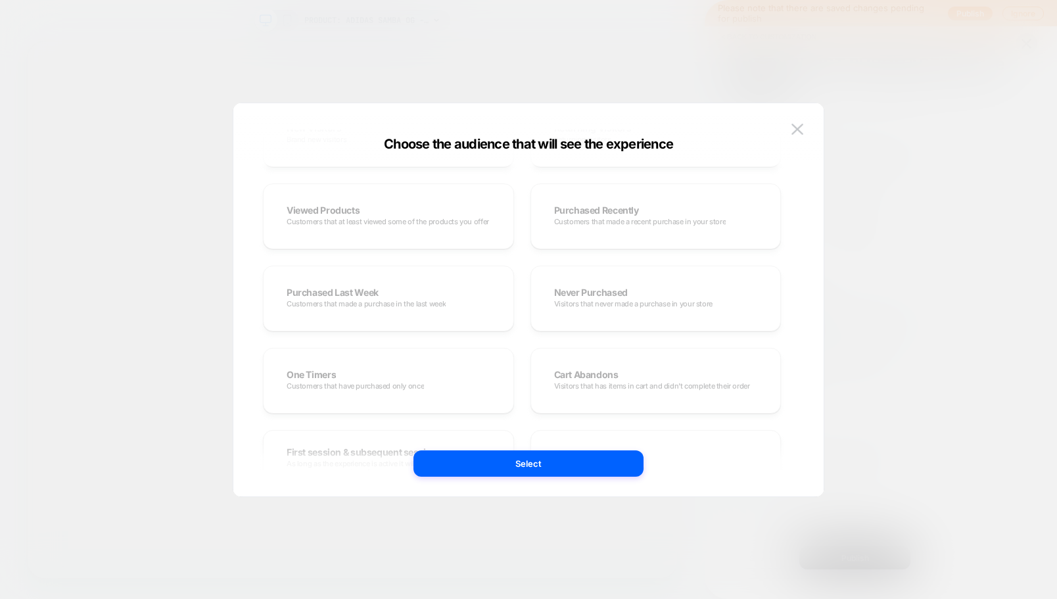
scroll to position [400, 0]
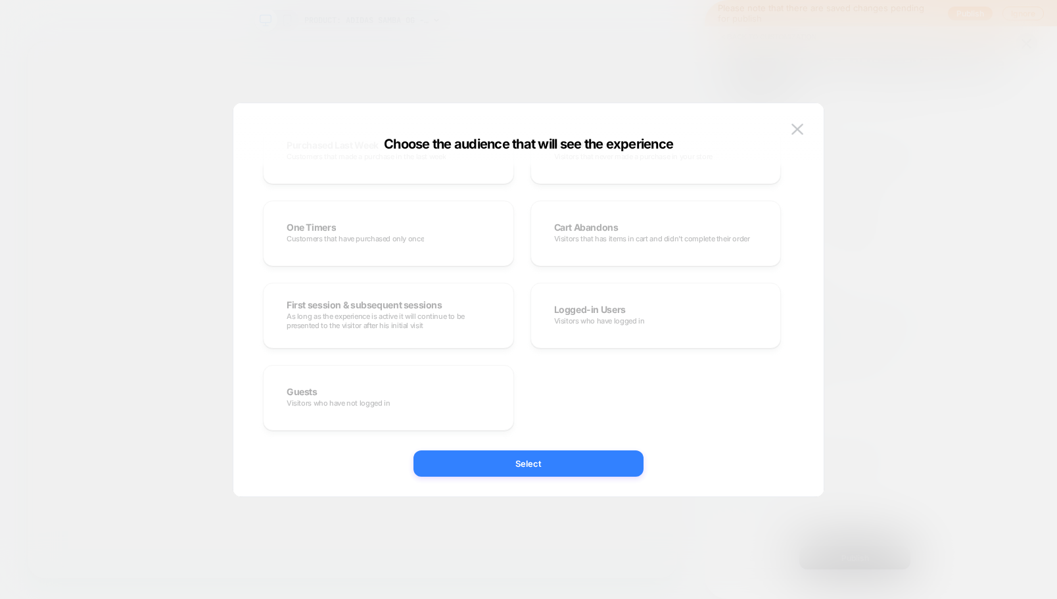
click at [577, 467] on button "Select" at bounding box center [529, 463] width 230 height 26
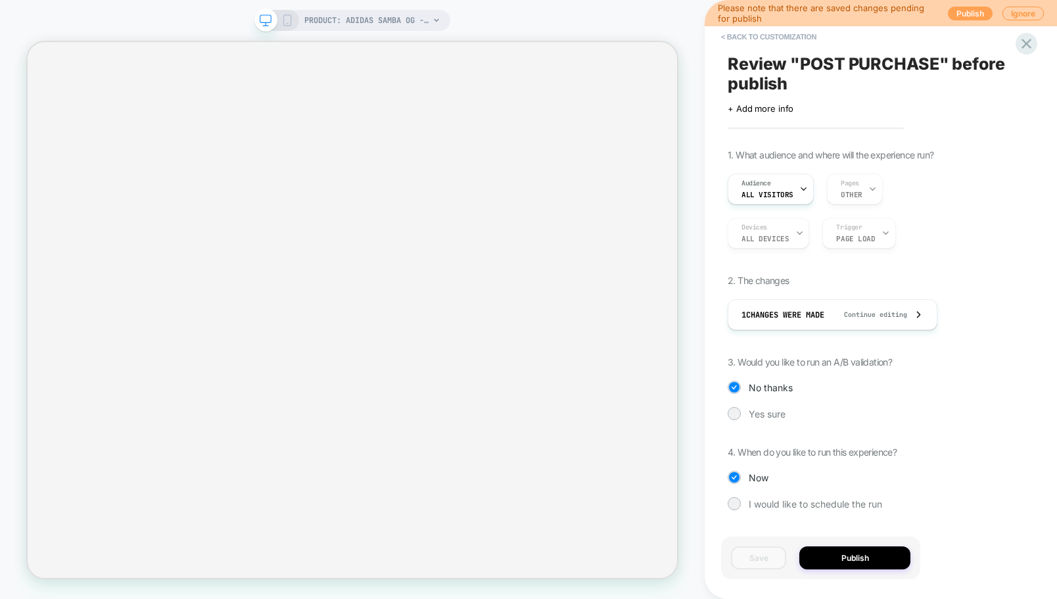
click at [969, 12] on button "Publish" at bounding box center [970, 14] width 45 height 14
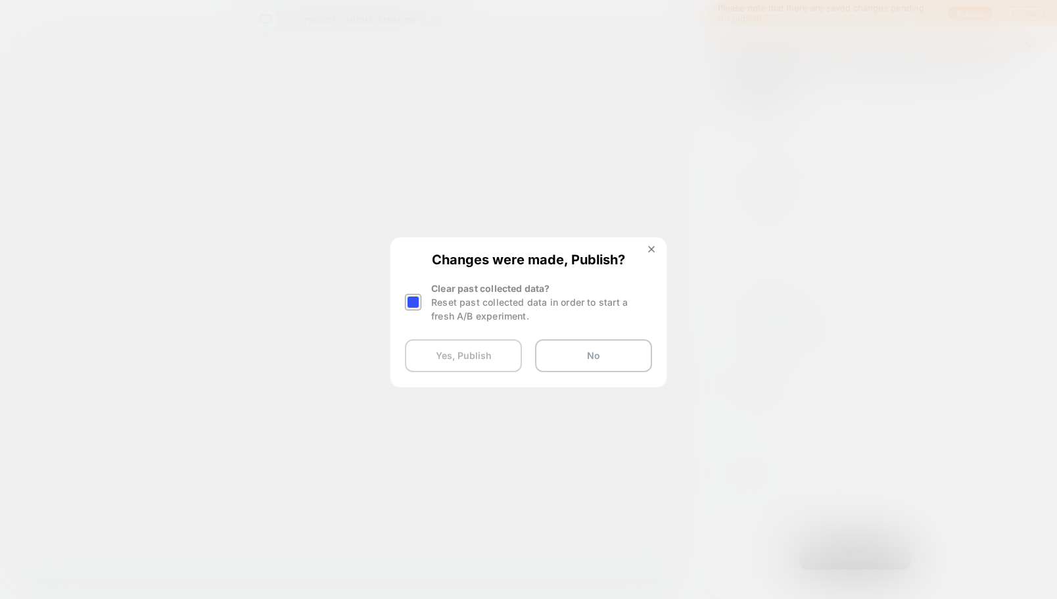
click at [466, 361] on button "Yes, Publish" at bounding box center [463, 355] width 117 height 33
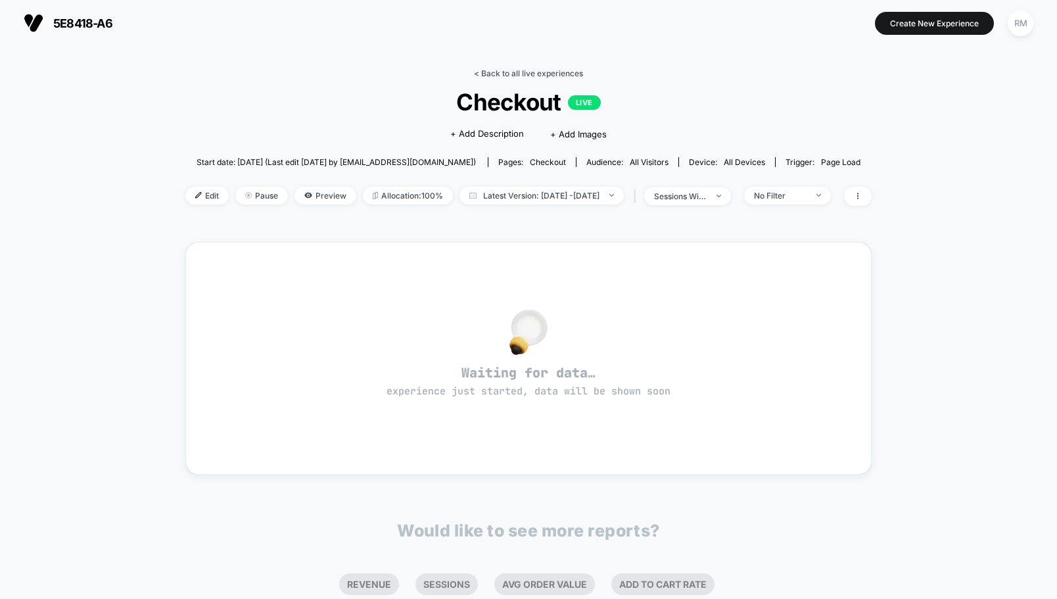
click at [474, 75] on link "< Back to all live experiences" at bounding box center [528, 73] width 109 height 10
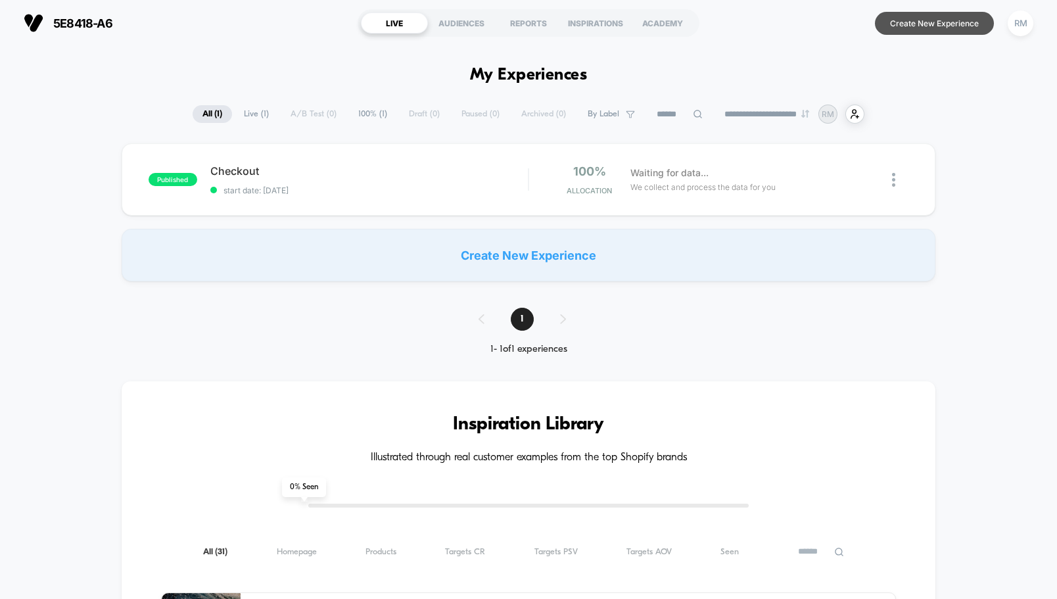
click at [913, 26] on button "Create New Experience" at bounding box center [934, 23] width 119 height 23
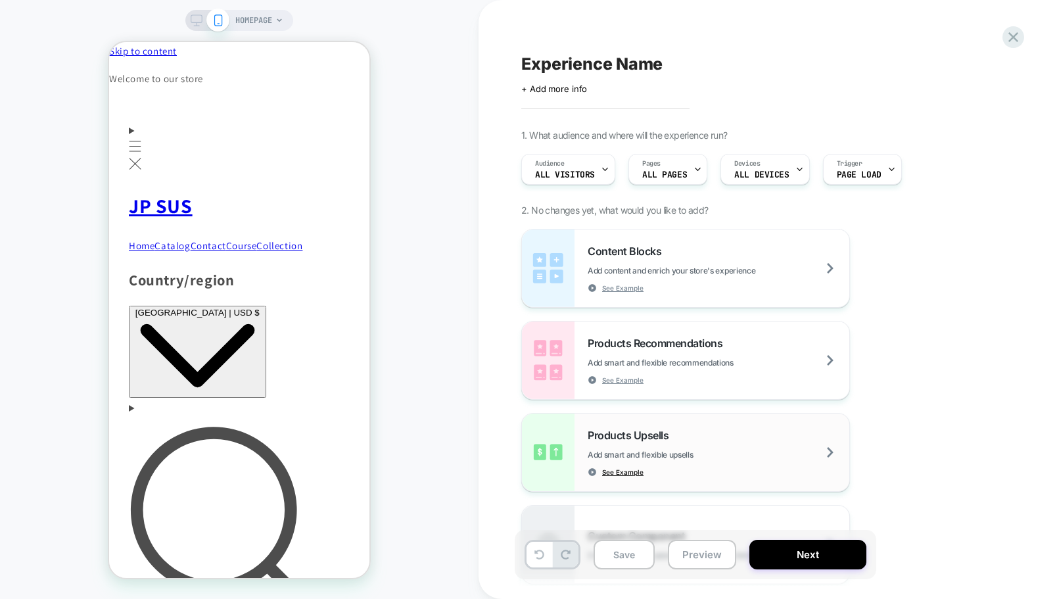
click at [628, 474] on span "See Example" at bounding box center [622, 472] width 41 height 9
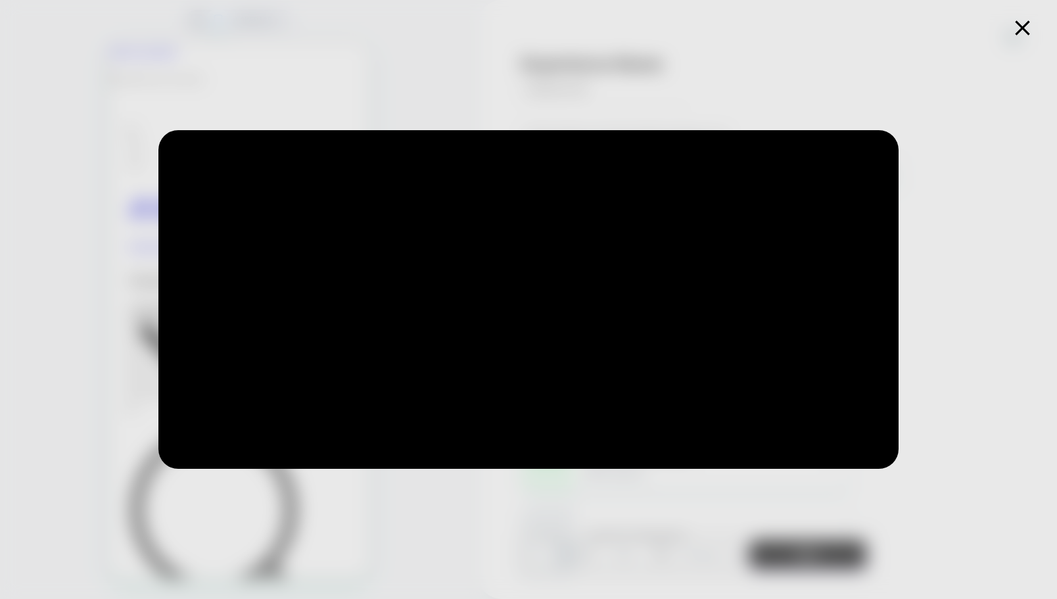
click at [1027, 31] on icon at bounding box center [1023, 28] width 26 height 26
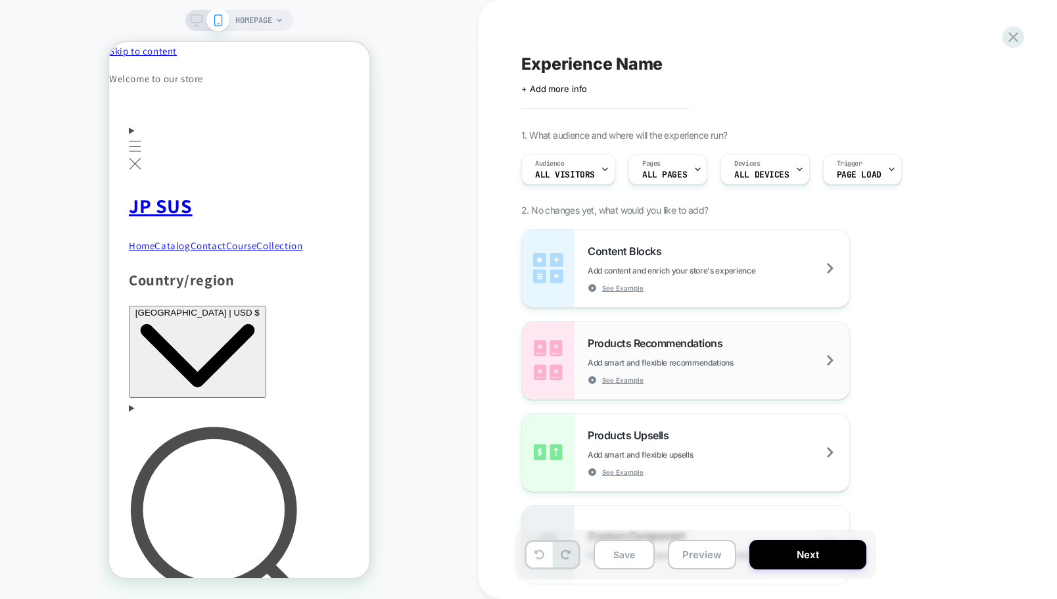
click at [0, 0] on span "Add smart and flexible recommendations" at bounding box center [0, 0] width 0 height 0
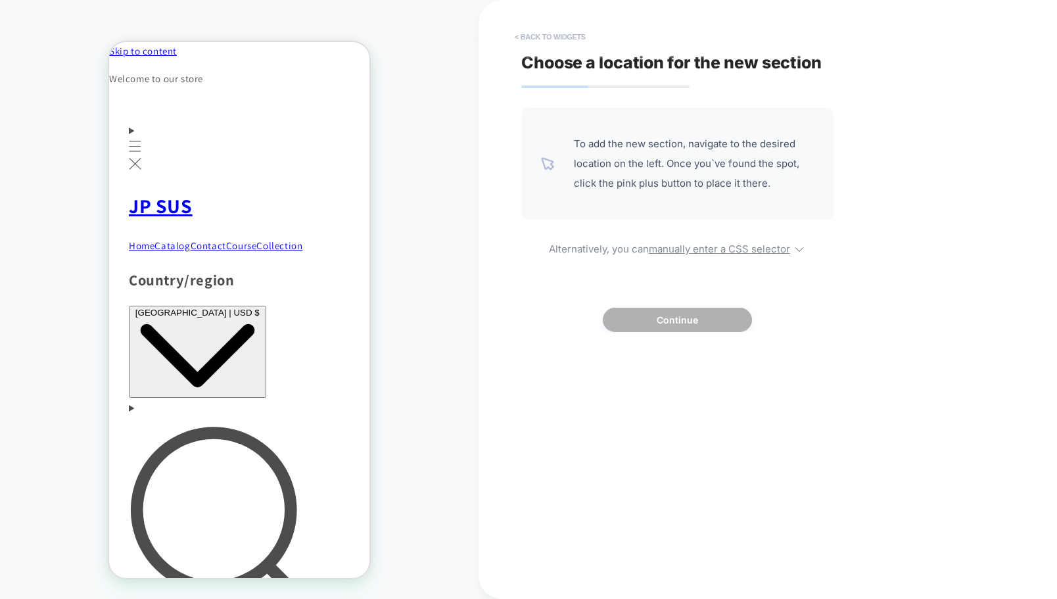
click at [538, 41] on button "< Back to widgets" at bounding box center [550, 36] width 84 height 21
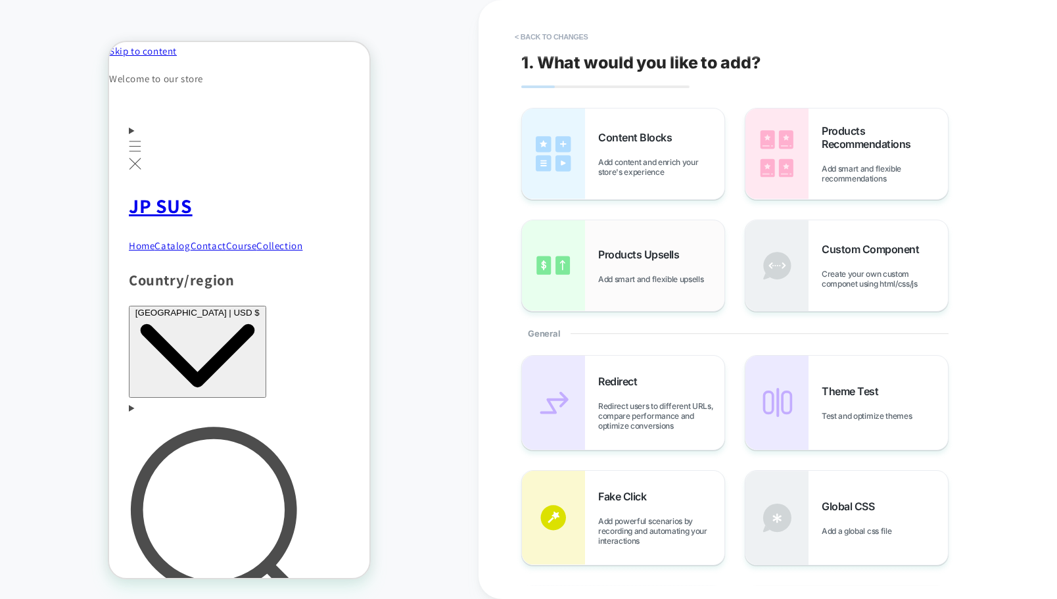
click at [652, 254] on span "Products Upsells" at bounding box center [641, 254] width 87 height 13
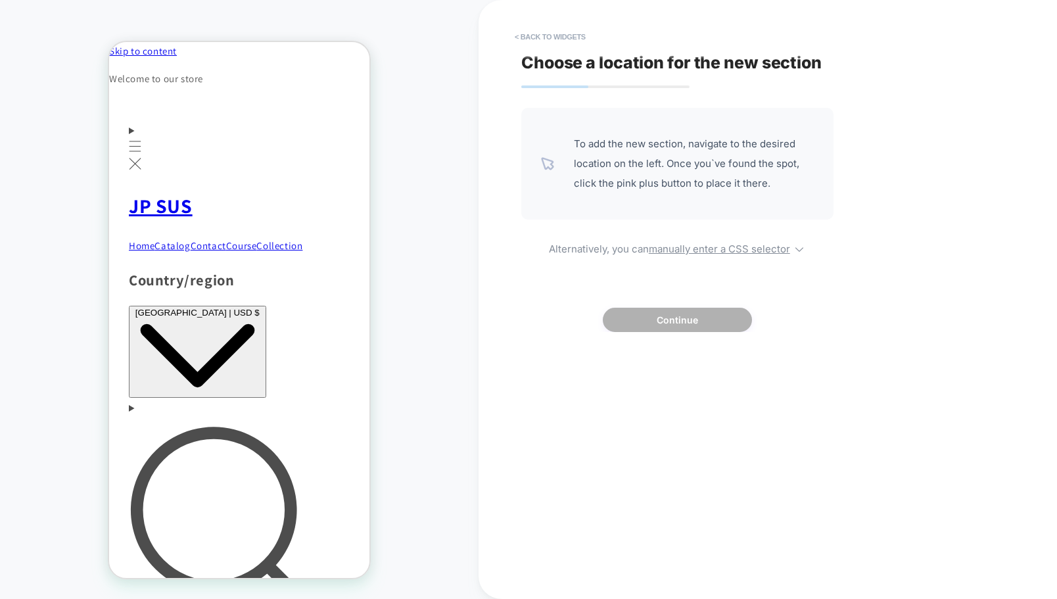
click at [0, 0] on span "To add the new section, navigate to the desired location on the left. Once you`…" at bounding box center [0, 0] width 0 height 0
click at [512, 40] on button "< Back to widgets" at bounding box center [550, 36] width 84 height 21
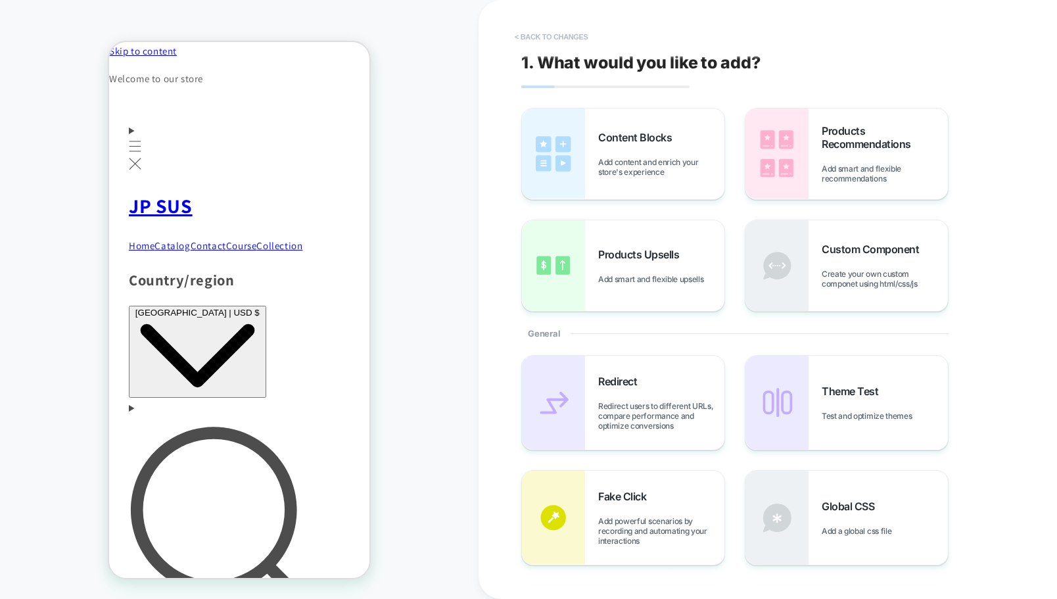
click at [533, 37] on button "< Back to changes" at bounding box center [551, 36] width 87 height 21
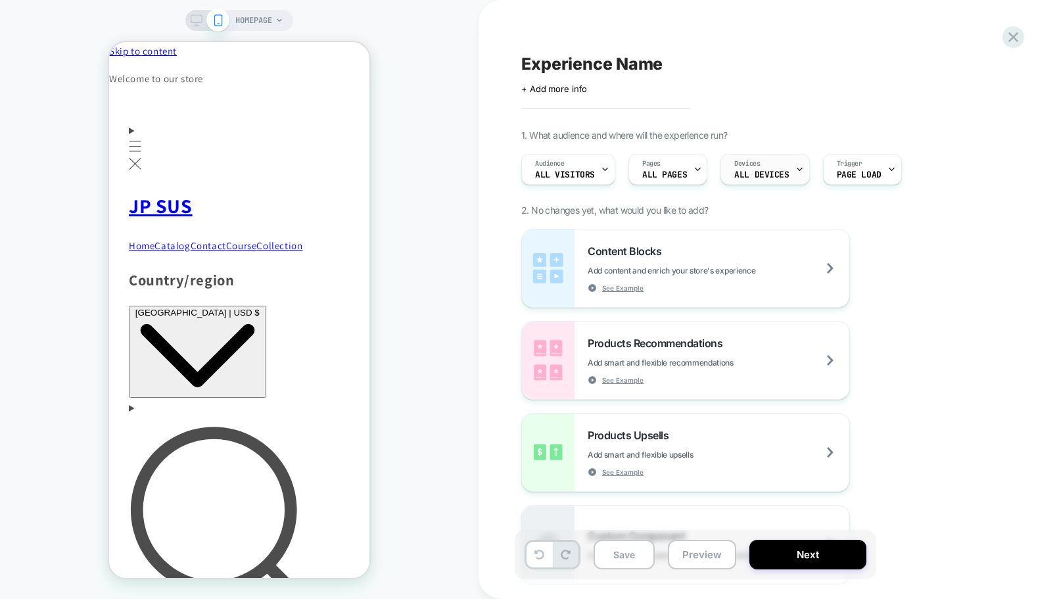
click at [754, 174] on span "ALL DEVICES" at bounding box center [762, 174] width 55 height 9
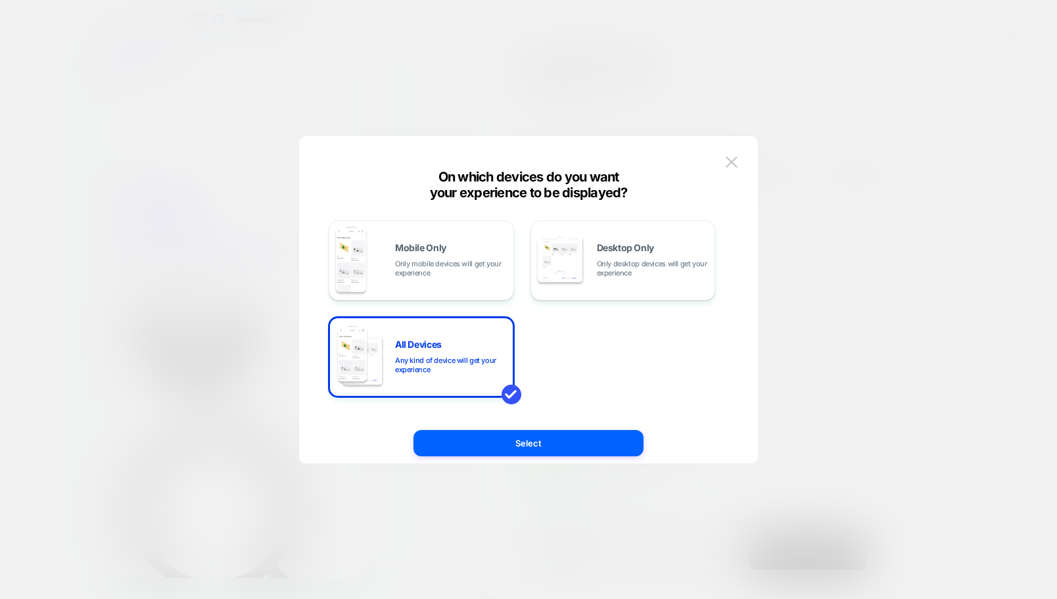
click at [787, 89] on div at bounding box center [528, 299] width 1057 height 599
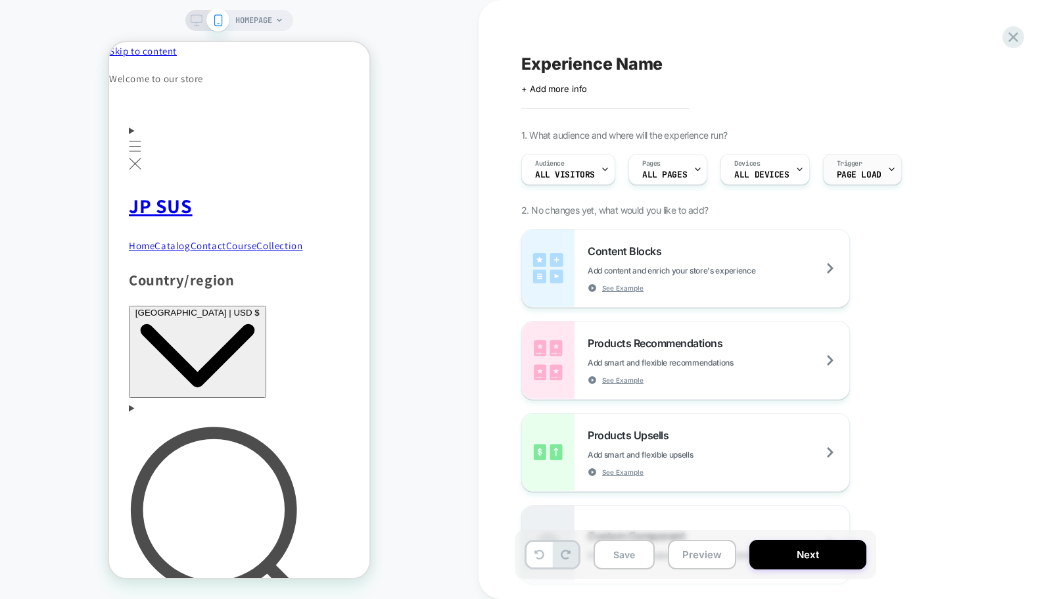
click at [847, 168] on div "Trigger Page Load" at bounding box center [859, 170] width 71 height 30
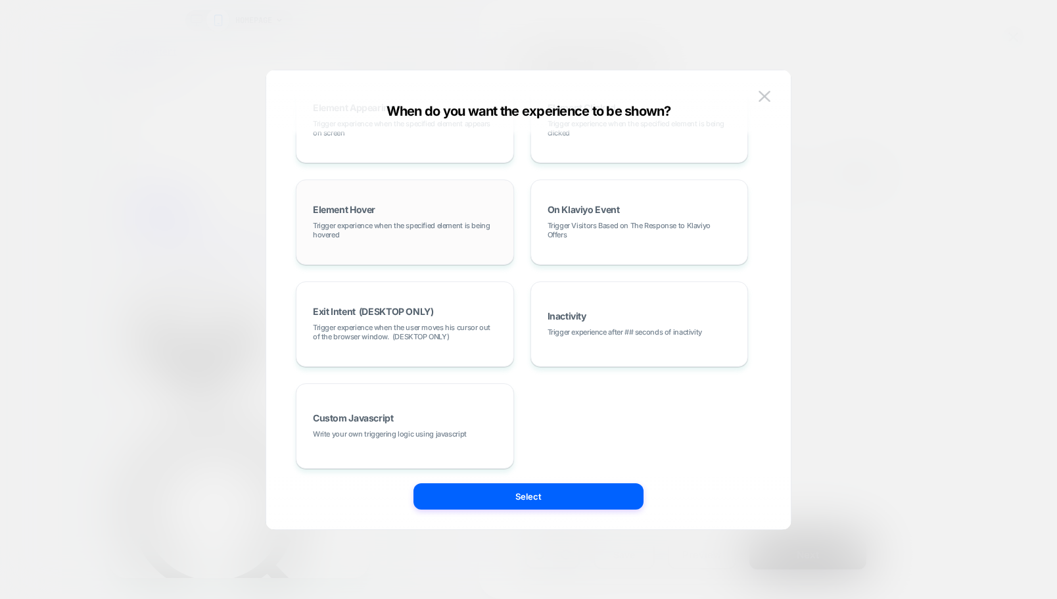
scroll to position [166, 0]
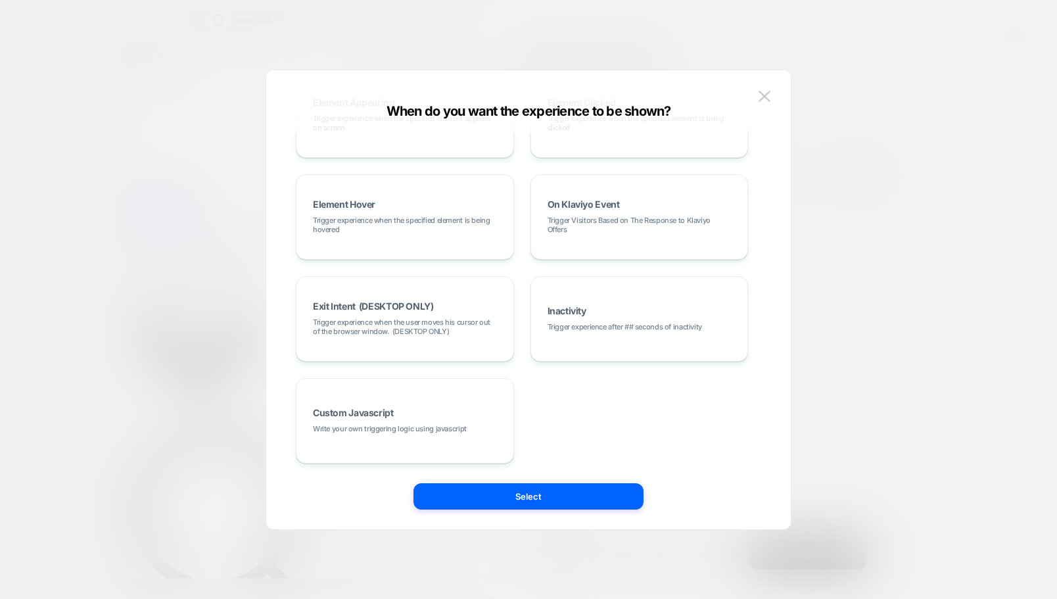
click at [872, 299] on div at bounding box center [528, 299] width 1057 height 599
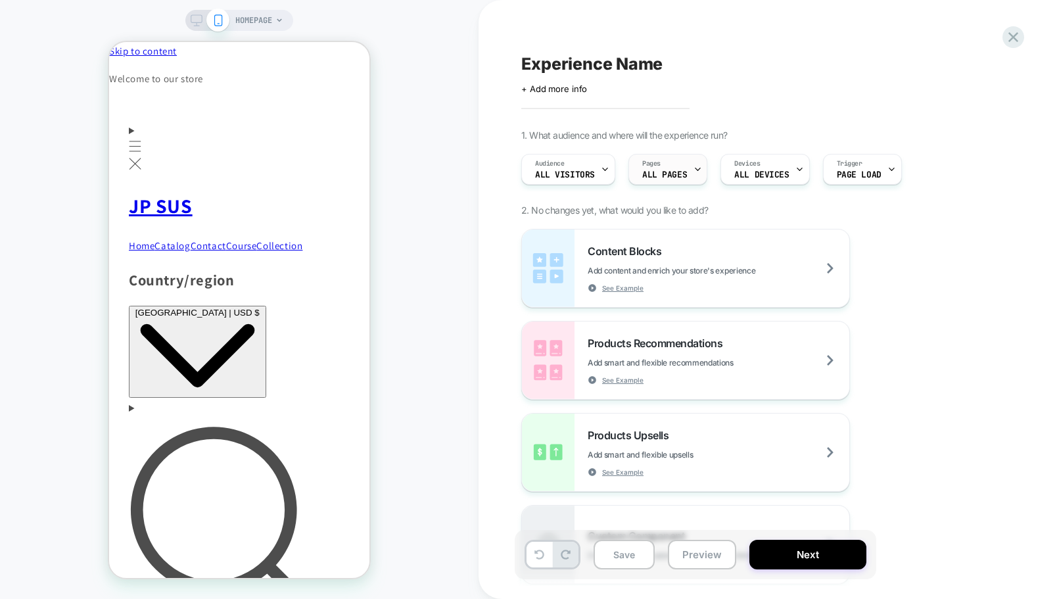
click at [0, 0] on span "ALL PAGES" at bounding box center [0, 0] width 0 height 0
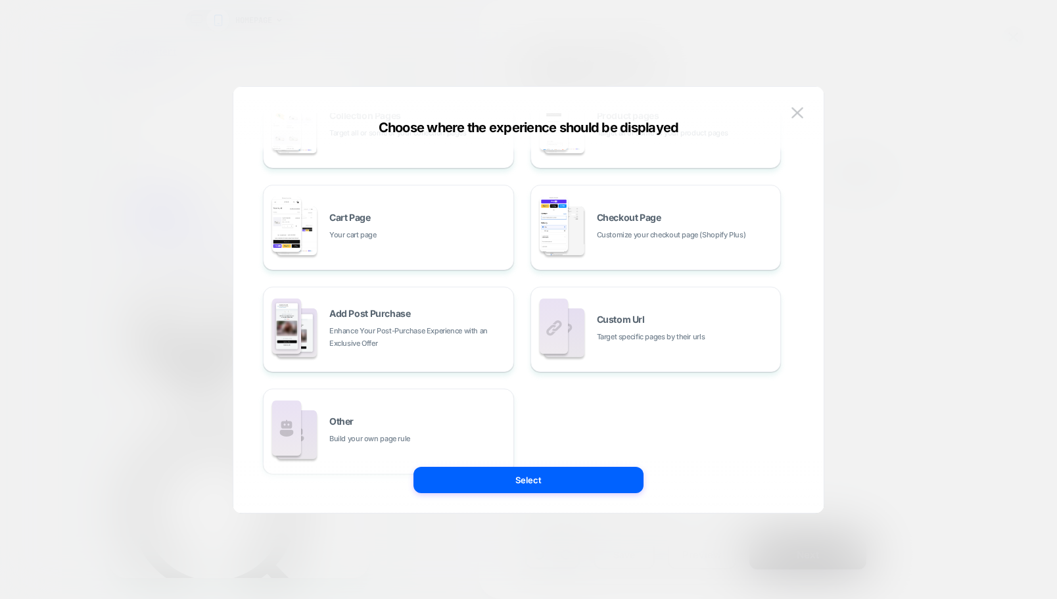
scroll to position [199, 0]
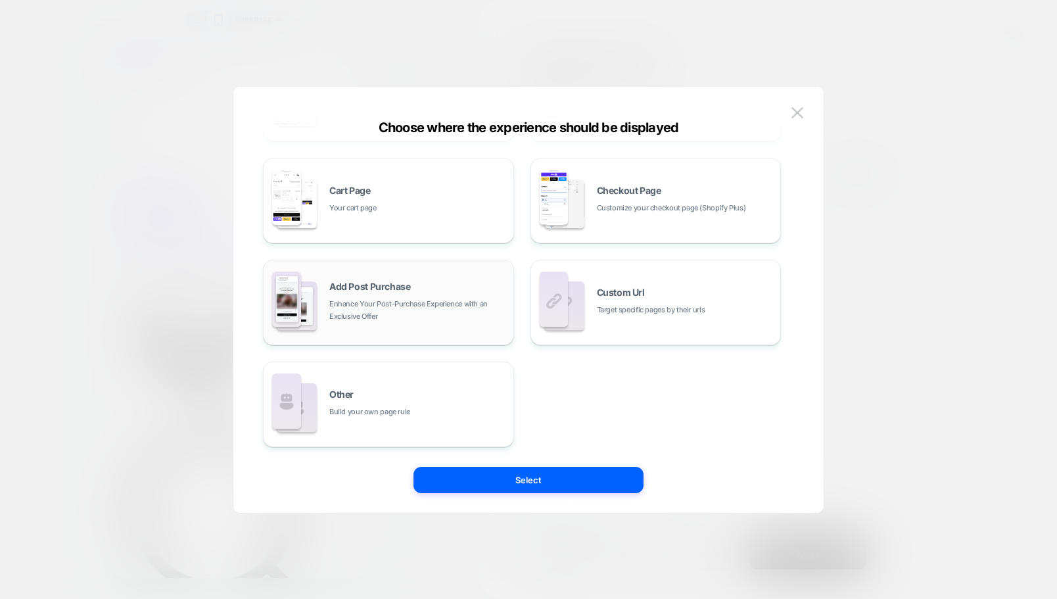
click at [359, 309] on span "Enhance Your Post-Purchase Experience with an Exclusive Offer" at bounding box center [418, 310] width 178 height 25
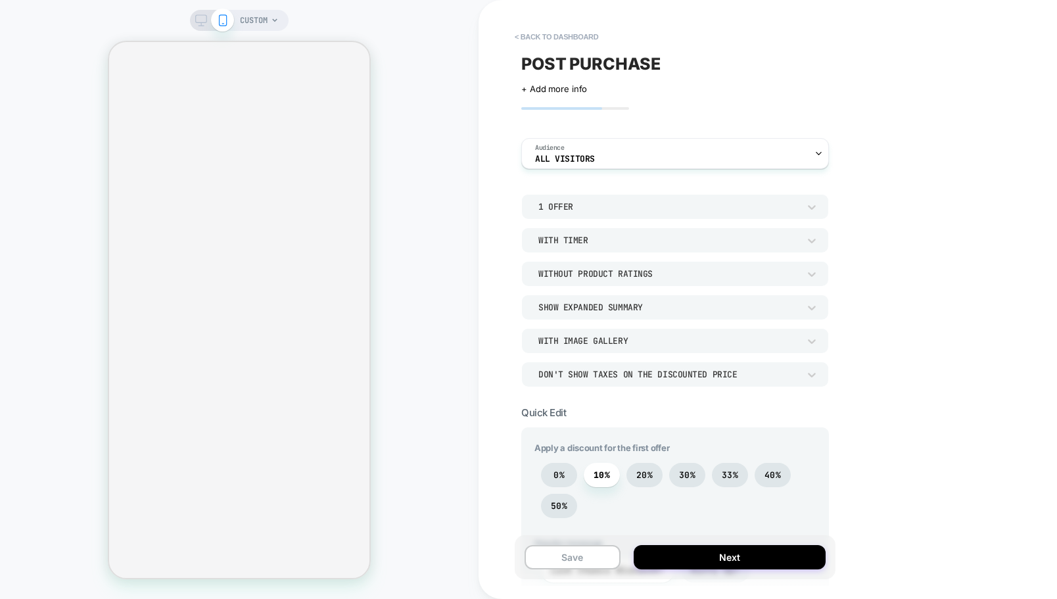
click at [666, 197] on div "1 Offer" at bounding box center [676, 206] width 308 height 25
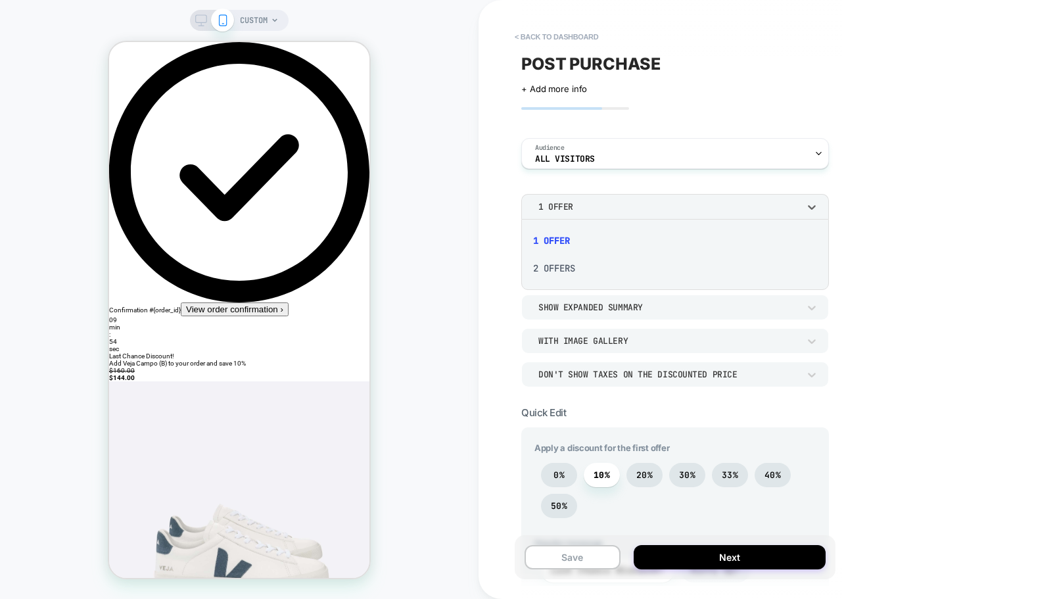
click at [543, 268] on div "2 Offers" at bounding box center [675, 269] width 297 height 28
click at [264, 23] on span "CUSTOM" at bounding box center [254, 20] width 28 height 21
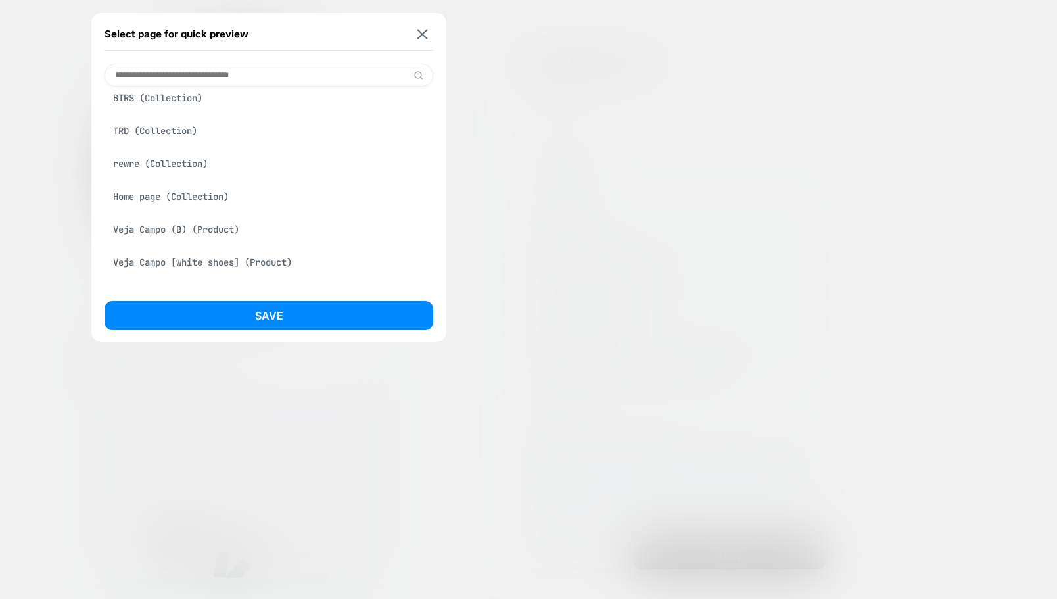
scroll to position [360, 0]
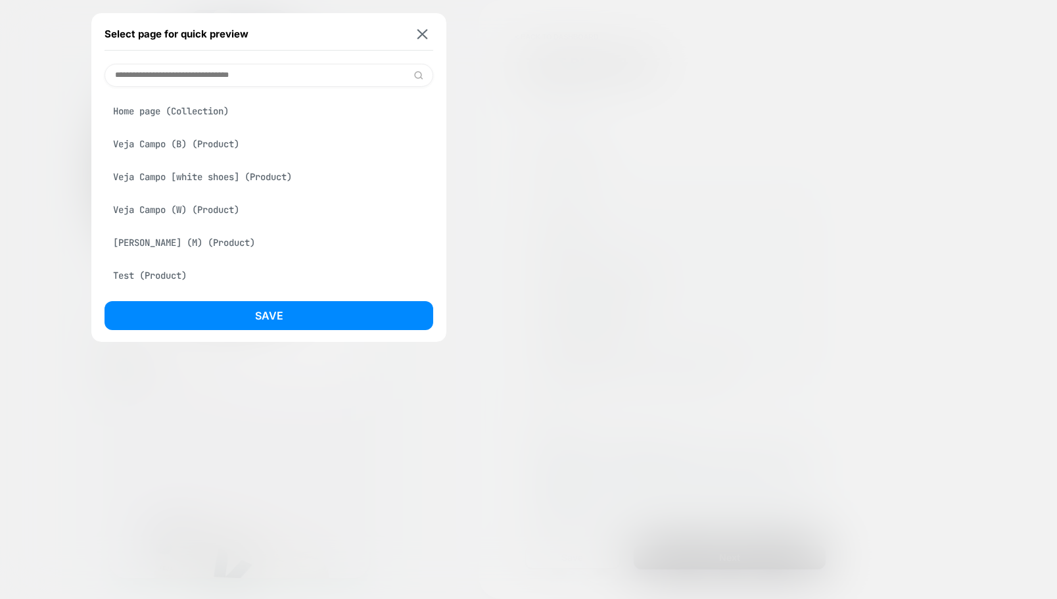
click at [197, 246] on div "[PERSON_NAME] (M) (Product)" at bounding box center [269, 242] width 329 height 25
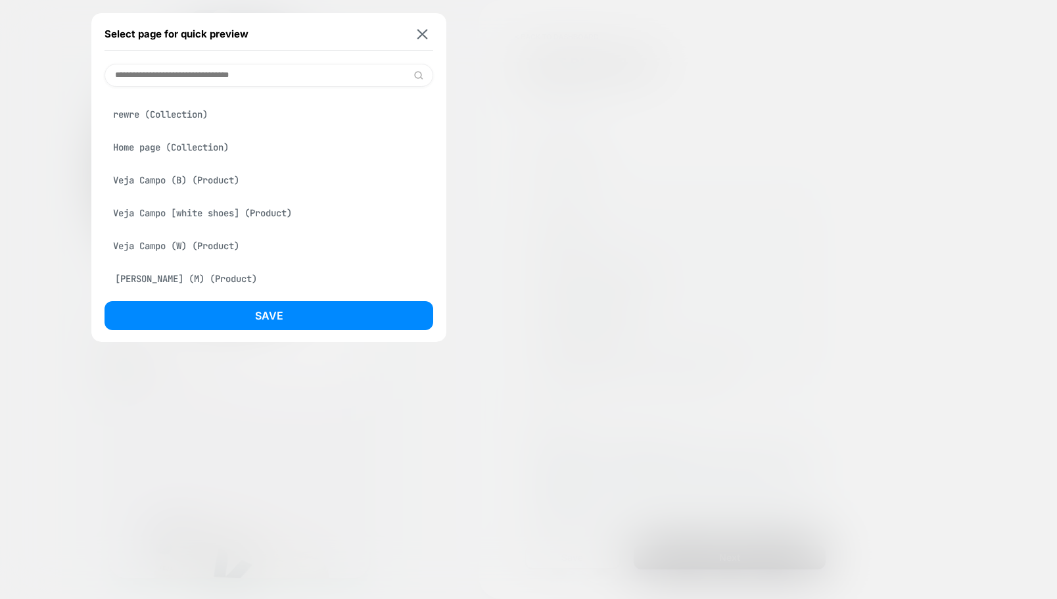
scroll to position [396, 0]
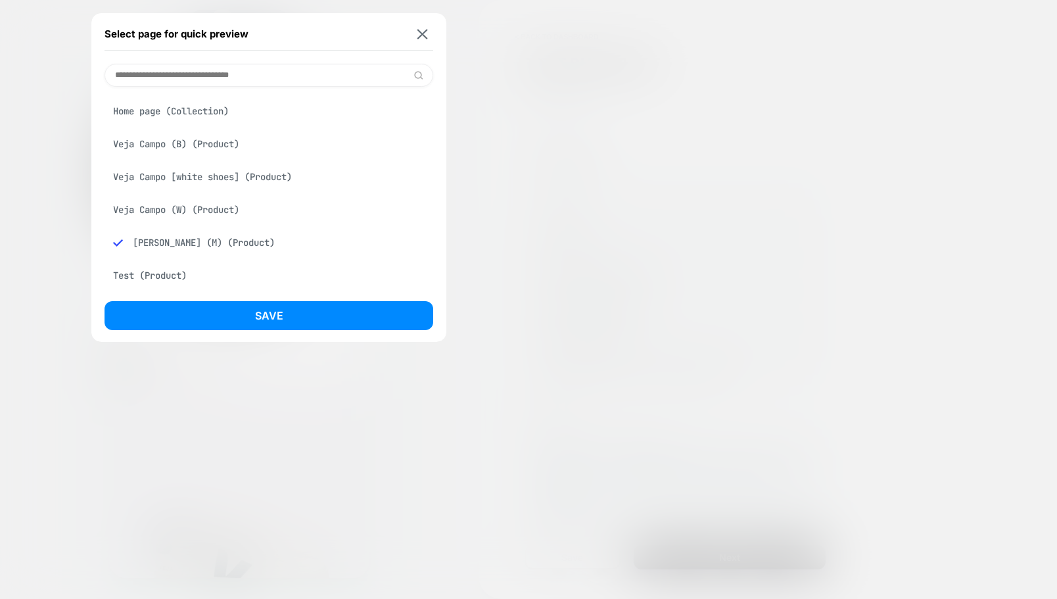
click at [212, 216] on div "Veja Campo (W) (Product)" at bounding box center [269, 209] width 329 height 25
click at [210, 236] on div "[PERSON_NAME] (M) (Product)" at bounding box center [269, 242] width 329 height 25
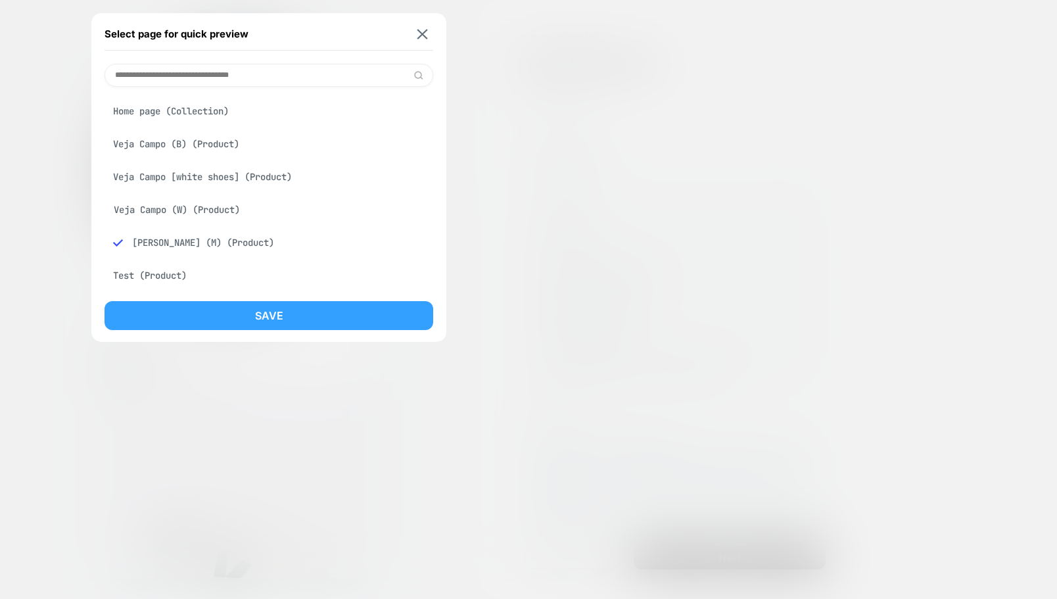
click at [276, 308] on button "Save" at bounding box center [269, 315] width 329 height 29
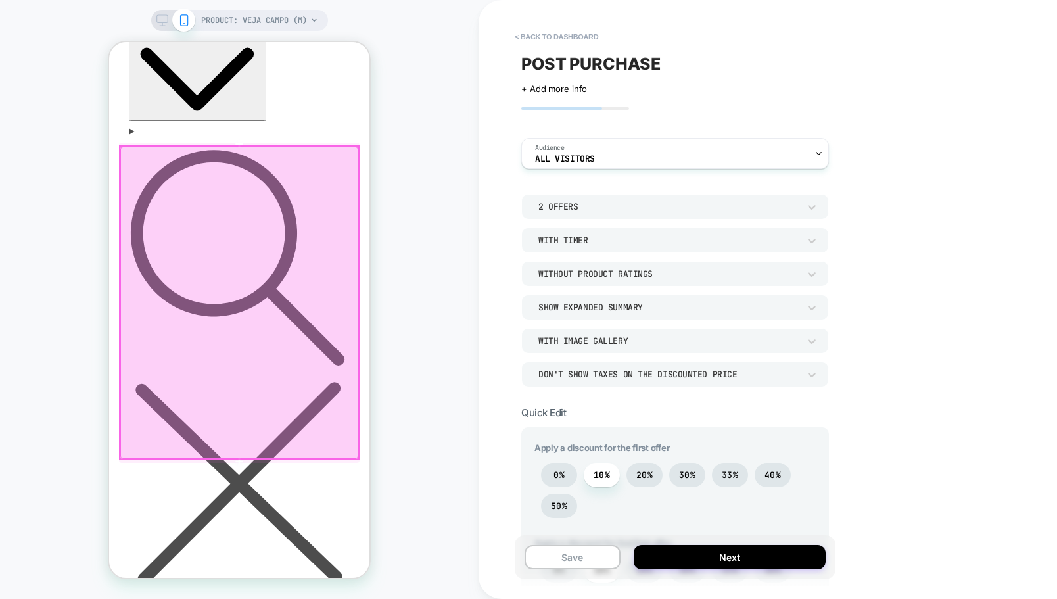
scroll to position [261, 0]
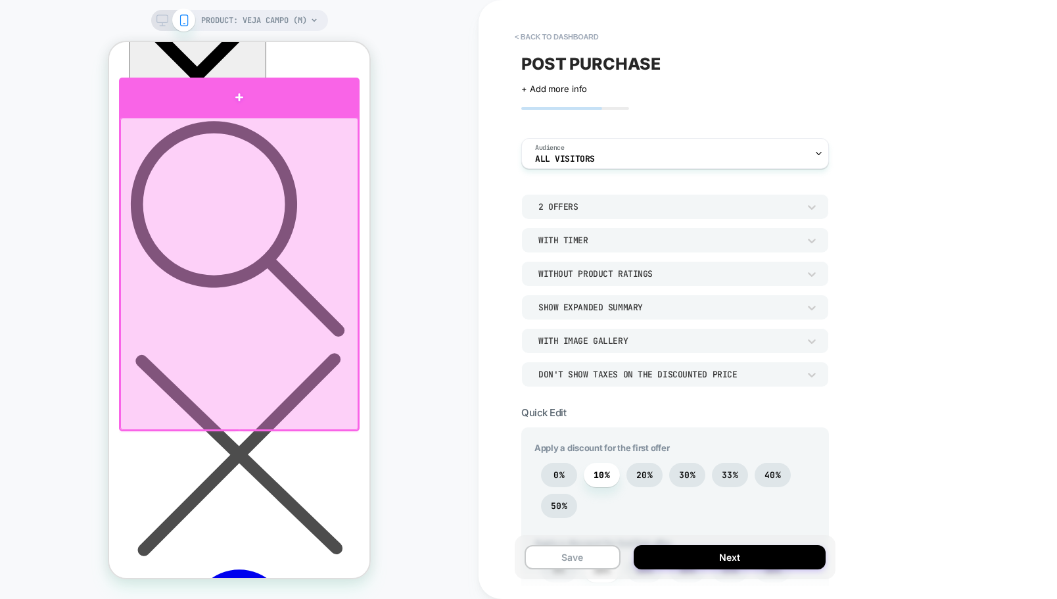
click at [269, 102] on div at bounding box center [239, 97] width 241 height 39
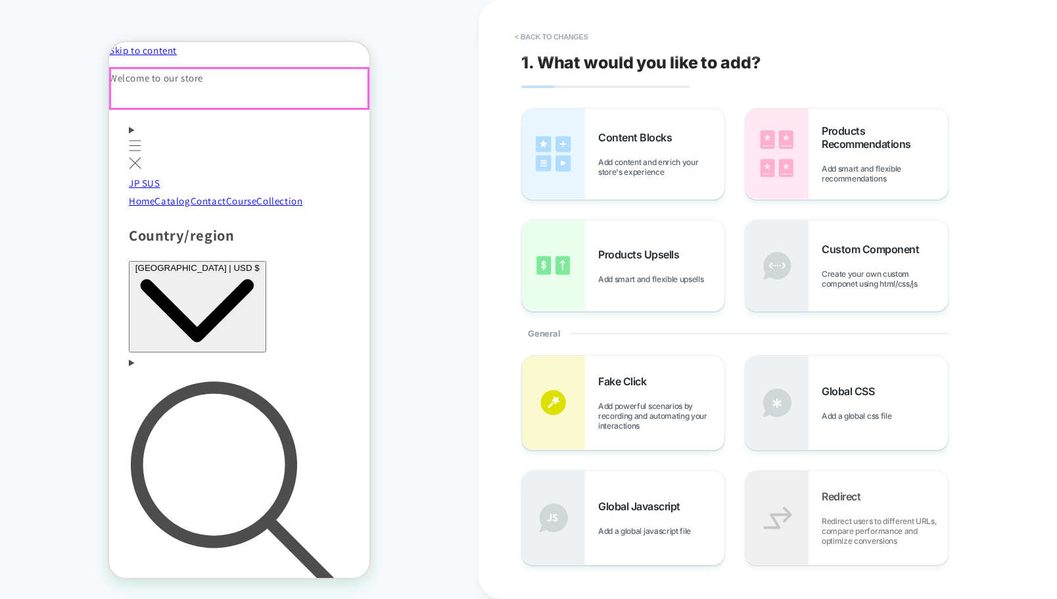
scroll to position [0, 0]
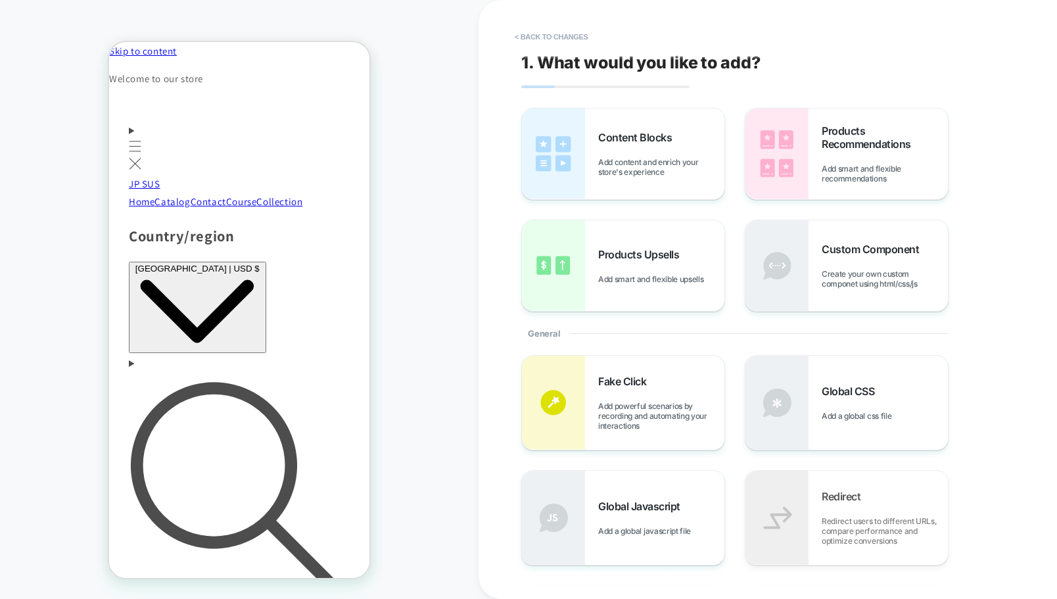
click at [667, 256] on span "Products Upsells" at bounding box center [641, 254] width 87 height 13
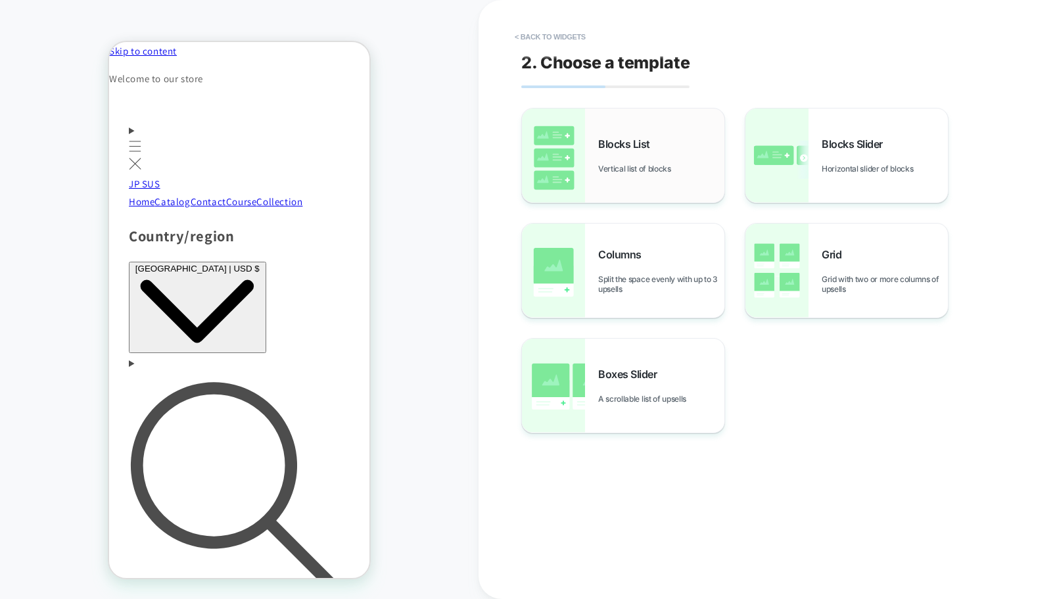
click at [662, 150] on div "Blocks List Vertical list of blocks" at bounding box center [661, 155] width 126 height 36
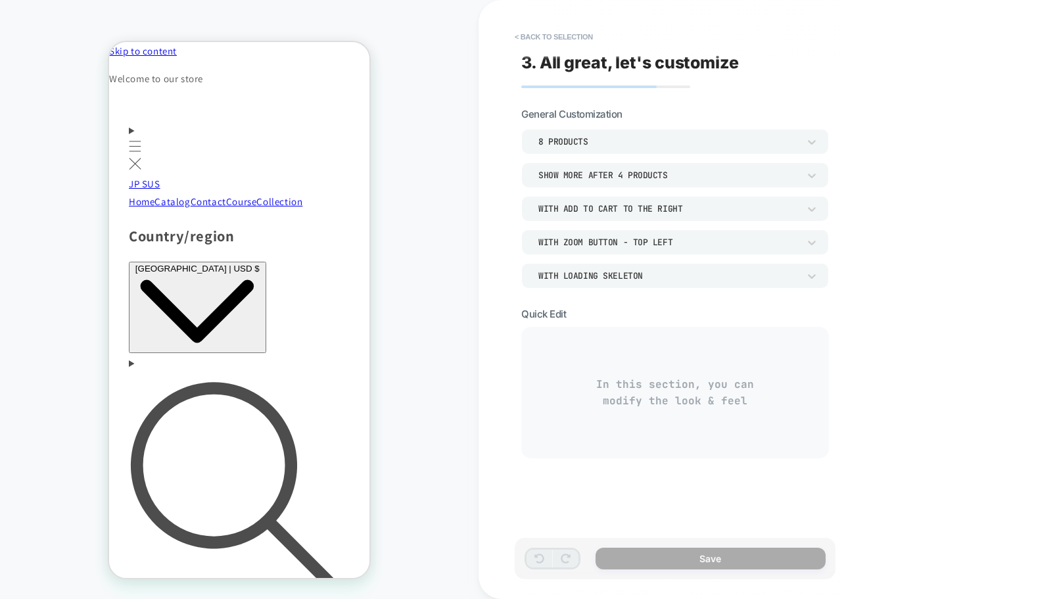
click at [639, 141] on div "8 Products" at bounding box center [669, 141] width 260 height 11
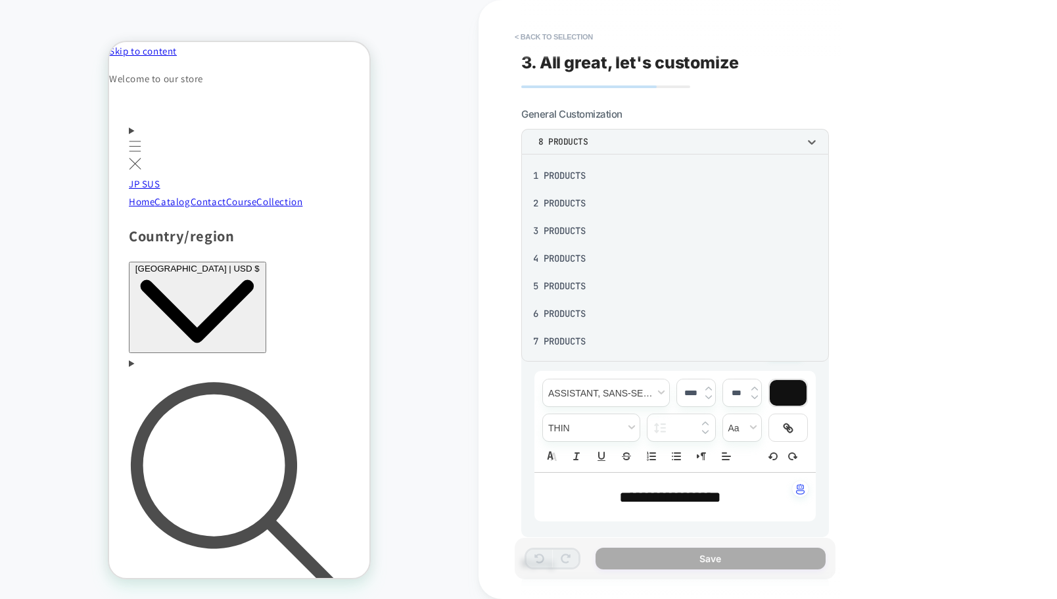
click at [0, 0] on div "2 Products" at bounding box center [0, 0] width 0 height 0
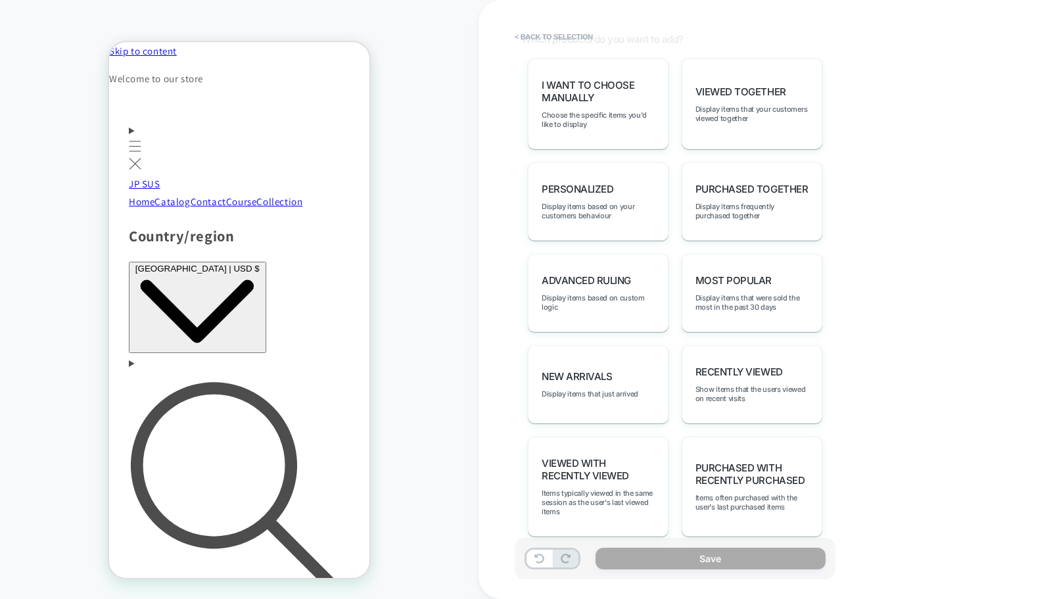
scroll to position [639, 0]
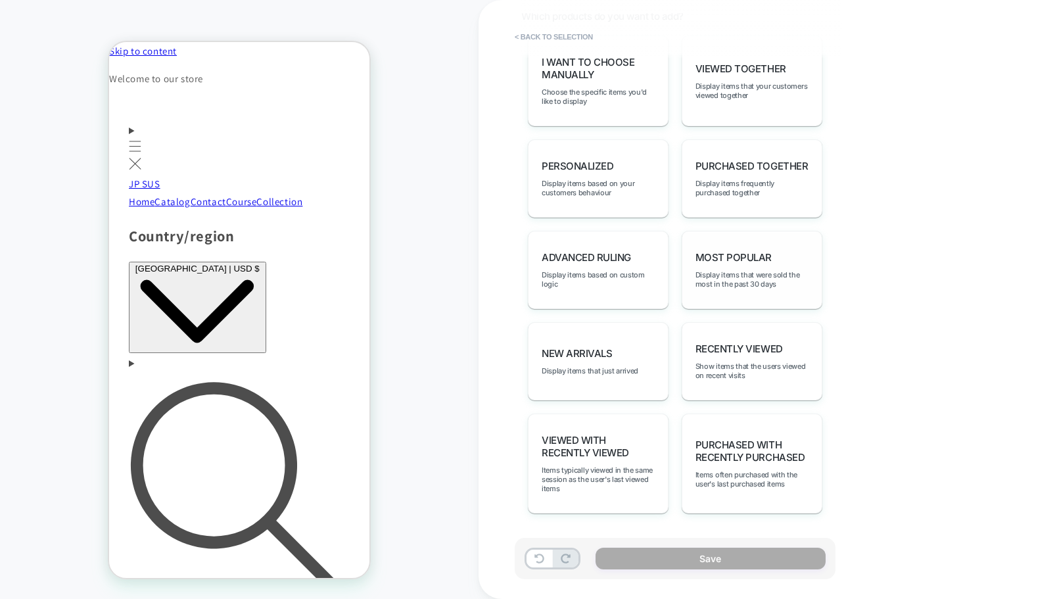
click at [728, 264] on div "Most Popular Display items that were sold the most in the past 30 days" at bounding box center [752, 270] width 141 height 78
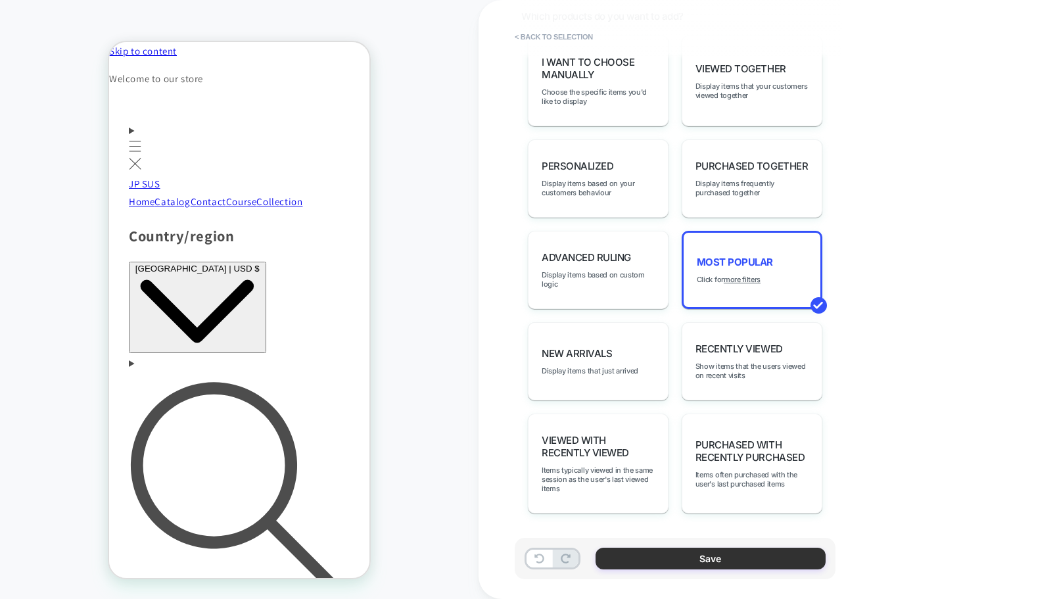
click at [739, 559] on button "Save" at bounding box center [711, 559] width 230 height 22
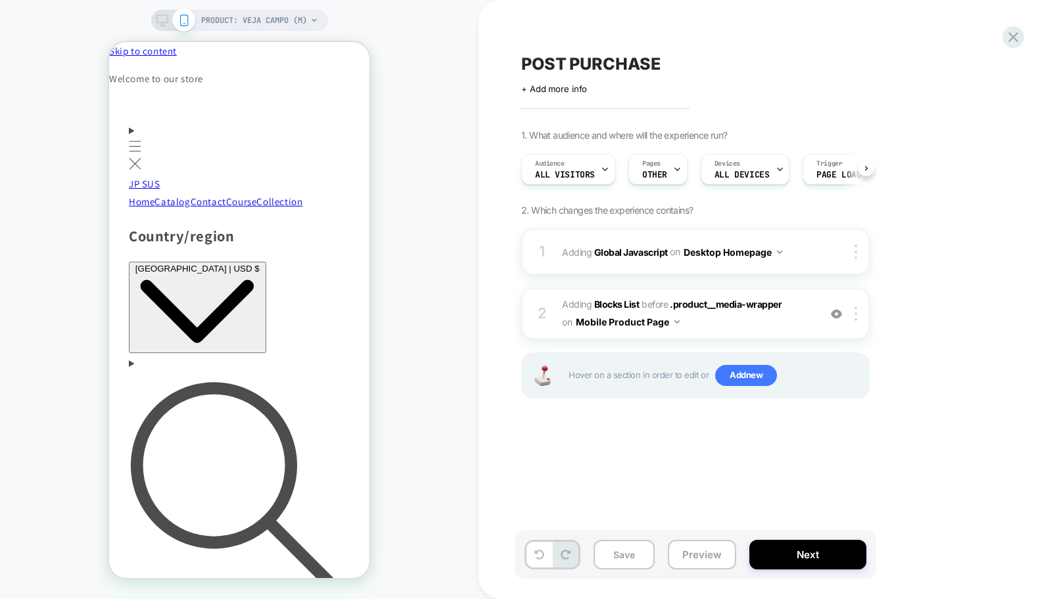
scroll to position [0, 1]
click at [662, 324] on button "Mobile Product Page" at bounding box center [628, 321] width 104 height 19
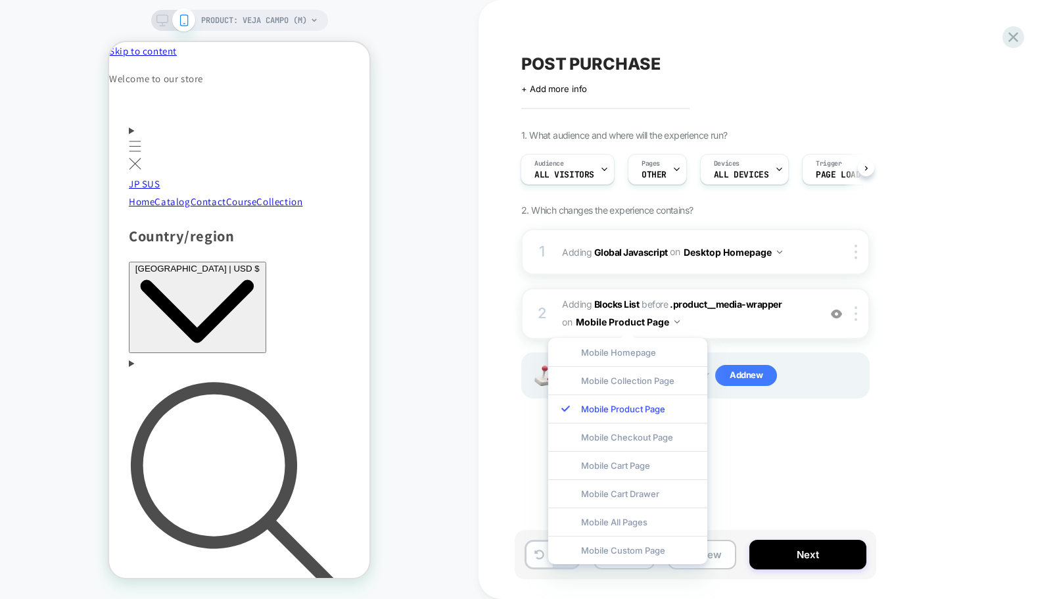
click at [776, 430] on div "1 Adding Global Javascript on Desktop Homepage Copy to Mobile Target All Device…" at bounding box center [696, 330] width 349 height 203
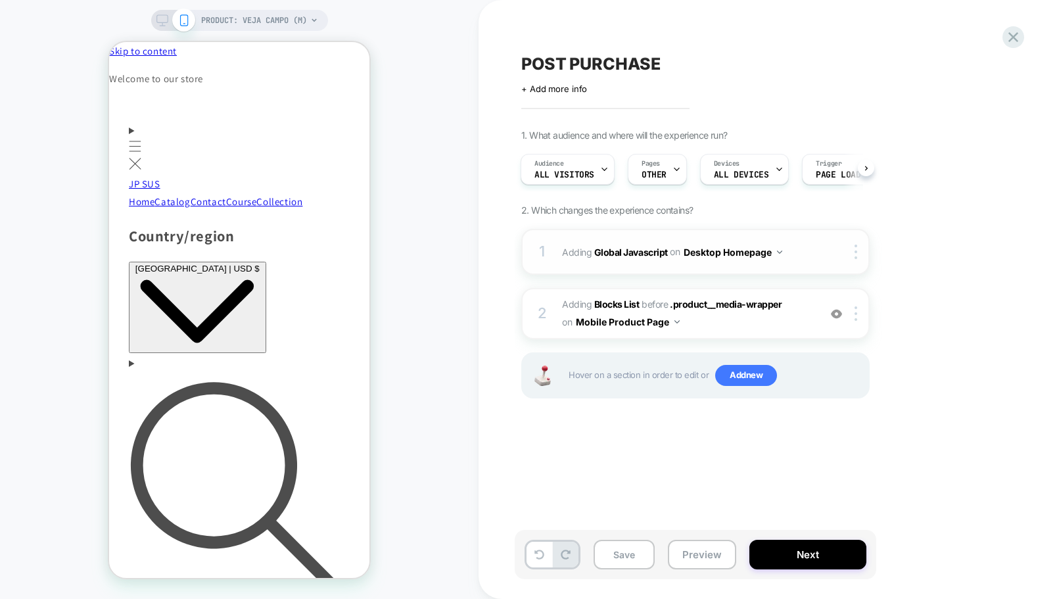
click at [738, 253] on button "Desktop Homepage" at bounding box center [733, 252] width 99 height 19
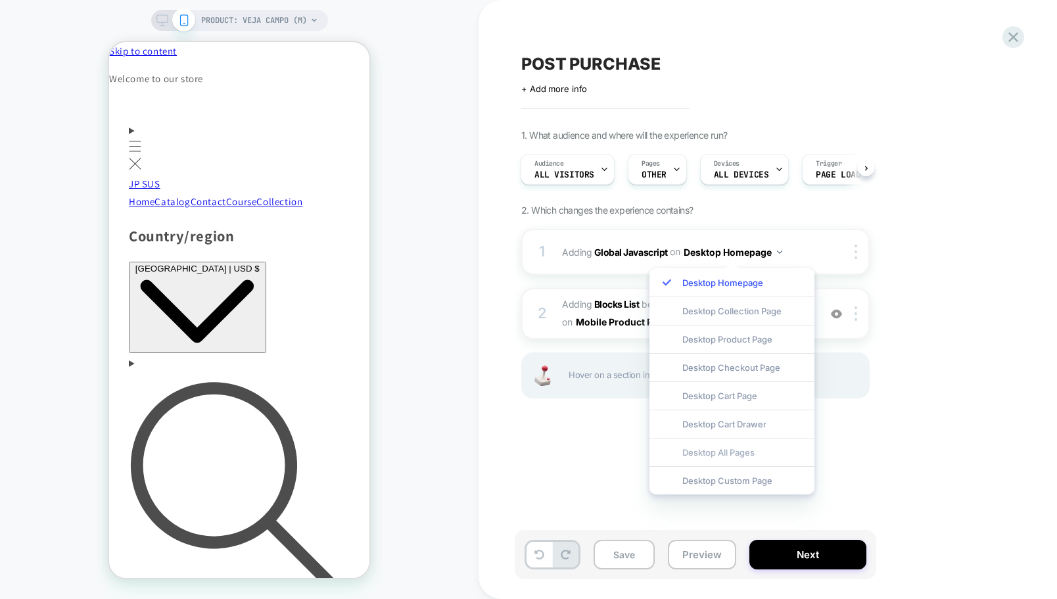
click at [750, 450] on div "Desktop All Pages" at bounding box center [732, 452] width 165 height 28
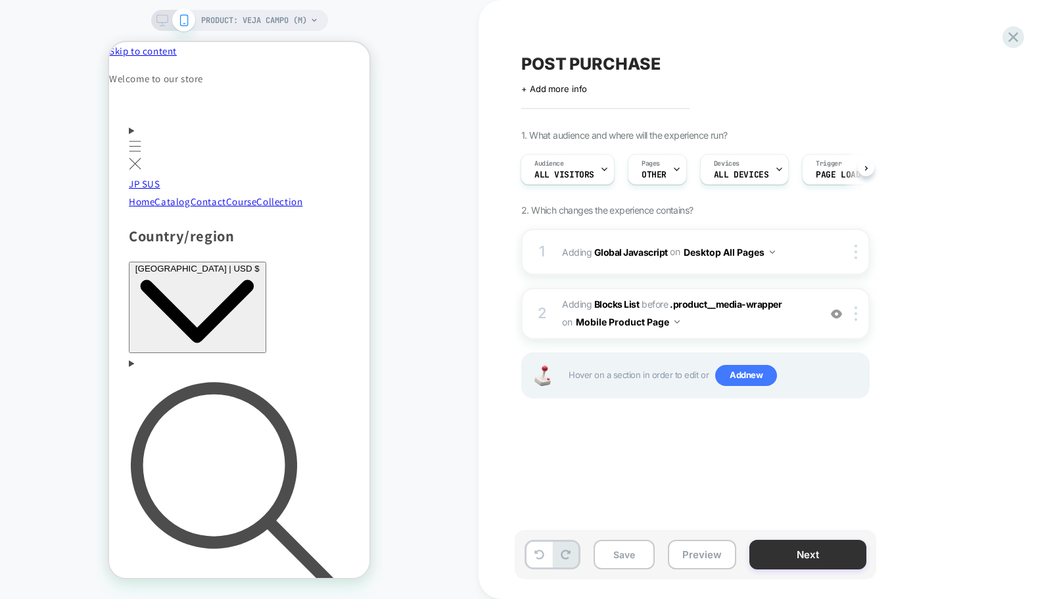
click at [821, 555] on button "Next" at bounding box center [808, 555] width 117 height 30
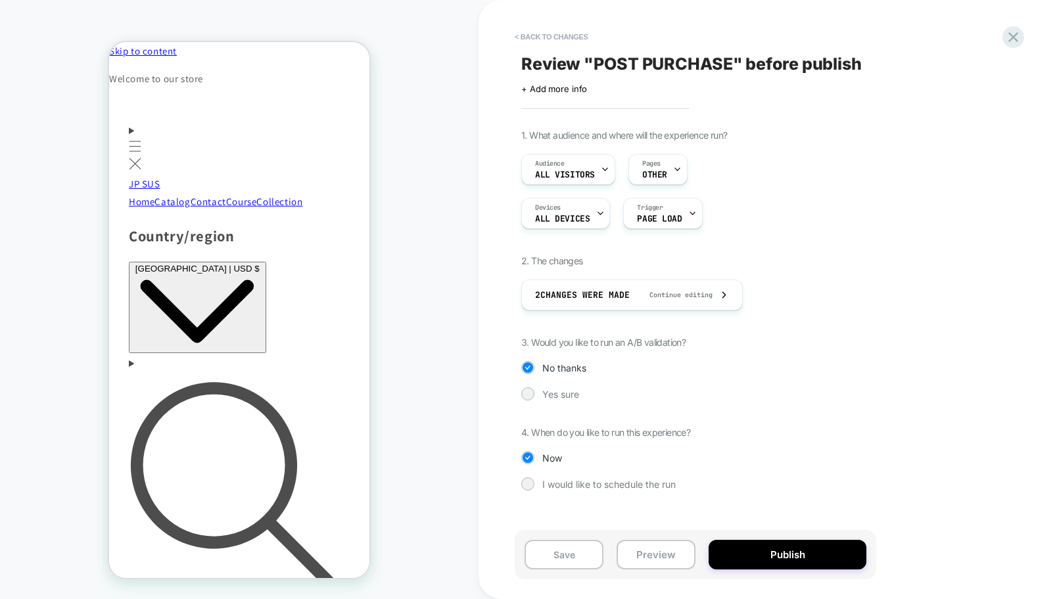
click at [821, 555] on button "Publish" at bounding box center [788, 555] width 158 height 30
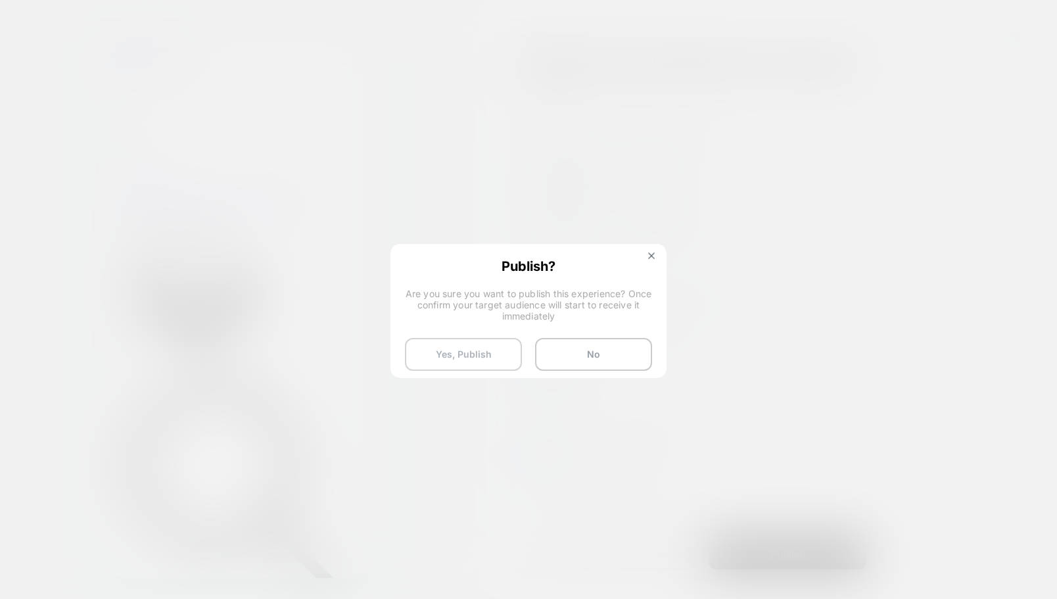
click at [501, 356] on button "Yes, Publish" at bounding box center [463, 354] width 117 height 33
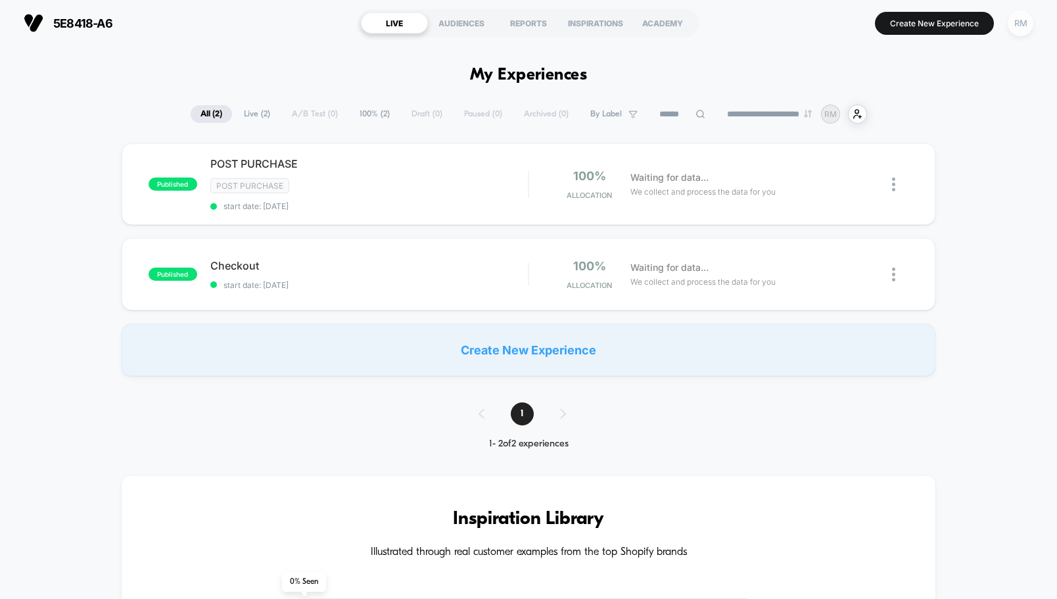
click at [1032, 21] on div "RM" at bounding box center [1021, 24] width 26 height 26
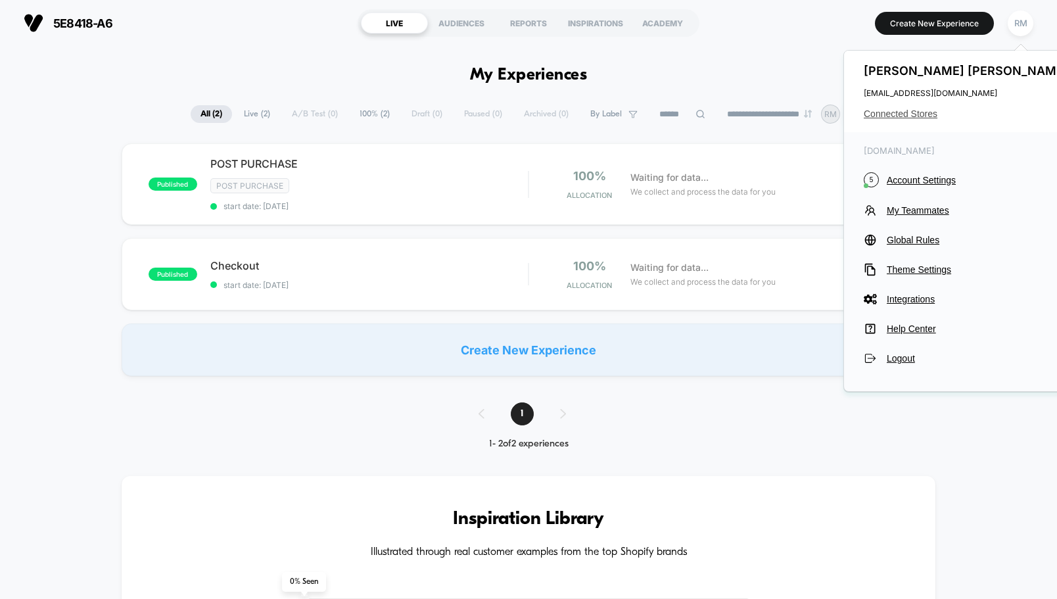
click at [932, 111] on span "Connected Stores" at bounding box center [968, 114] width 208 height 11
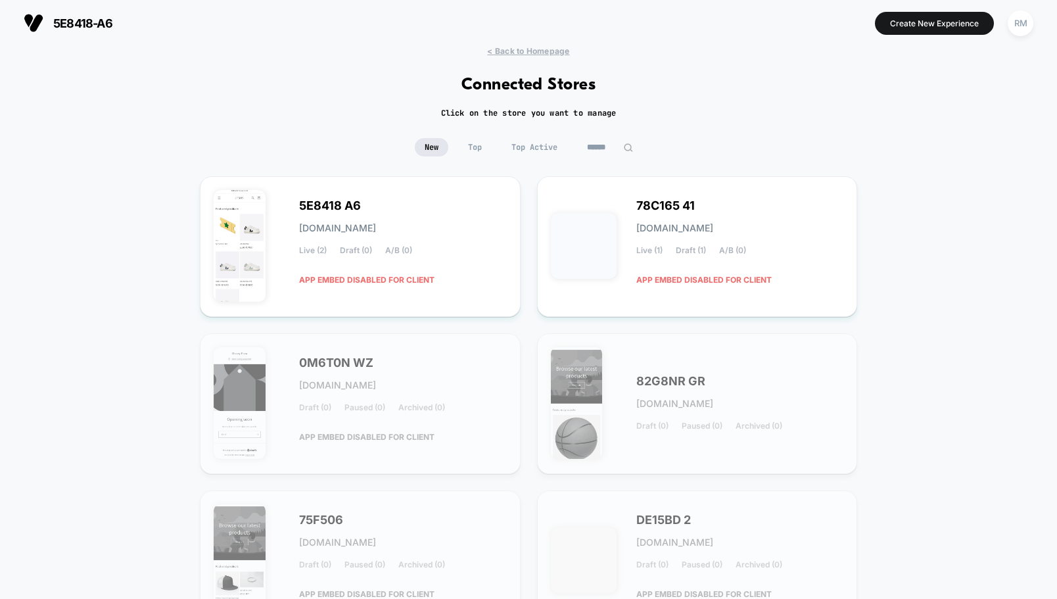
click at [310, 105] on div "< Back to Homepage Connected Stores Click on the store you want to manage New T…" at bounding box center [528, 385] width 1057 height 679
click at [335, 280] on span "APP EMBED DISABLED FOR CLIENT" at bounding box center [366, 279] width 135 height 23
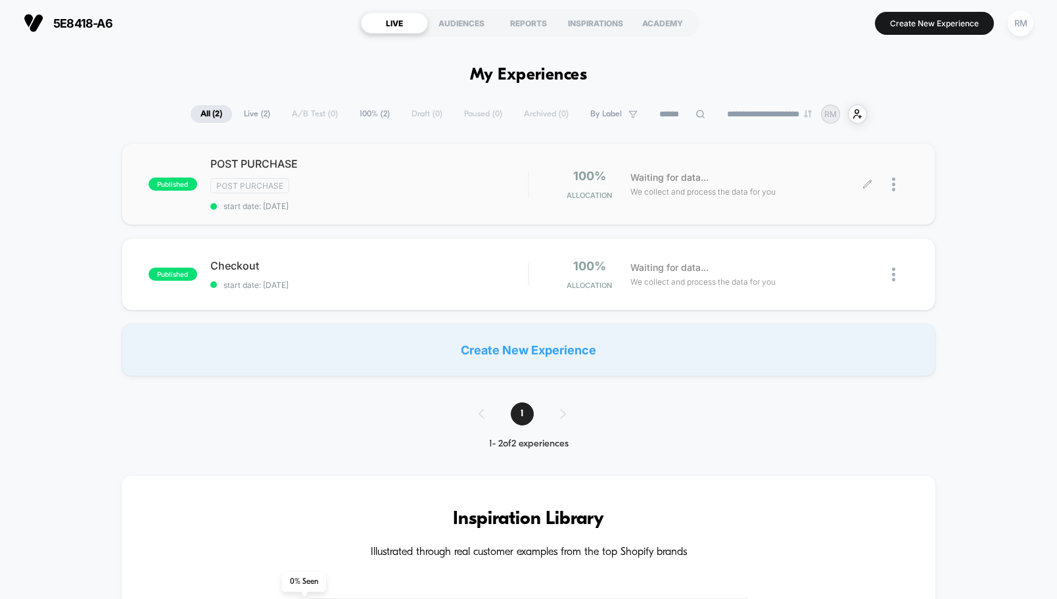
click at [896, 185] on div at bounding box center [900, 184] width 16 height 31
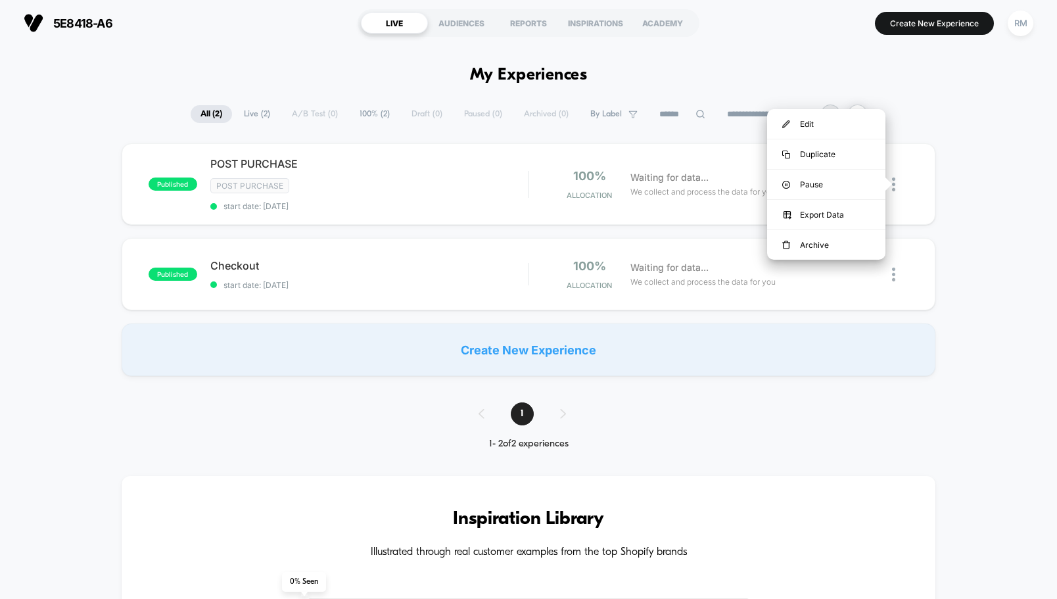
click at [990, 161] on div "published POST PURCHASE Post Purchase start date: [DATE] 100% Allocation Waitin…" at bounding box center [528, 259] width 1057 height 233
